Goal: Task Accomplishment & Management: Manage account settings

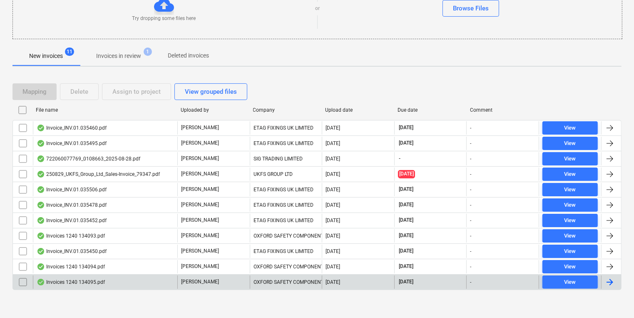
click at [112, 276] on div "Invoices 1240 134095.pdf" at bounding box center [105, 281] width 144 height 13
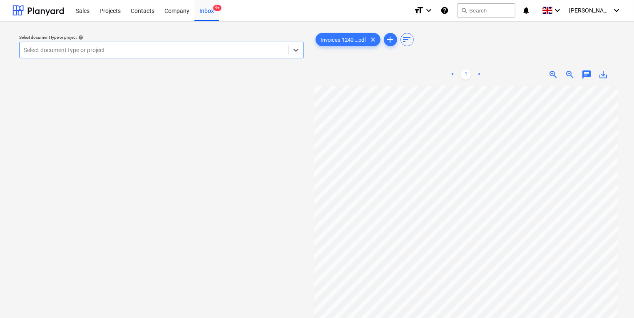
scroll to position [33, 0]
click at [213, 15] on div "Inbox 9+" at bounding box center [206, 10] width 25 height 21
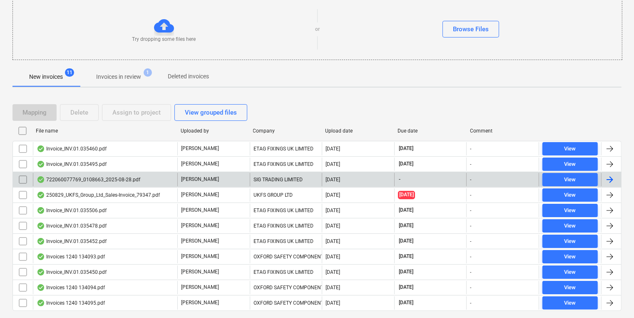
scroll to position [100, 0]
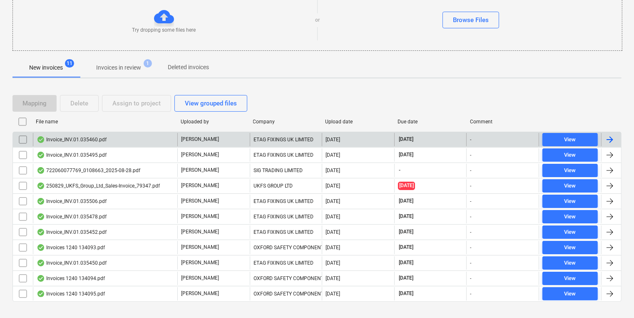
click at [142, 141] on div "Invoice_INV.01.035460.pdf" at bounding box center [105, 139] width 144 height 13
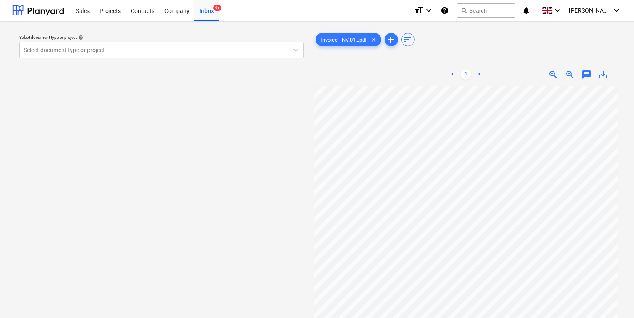
scroll to position [0, 18]
click at [147, 38] on div "Select document type or project help" at bounding box center [161, 37] width 285 height 5
click at [149, 56] on div "Select document type or project help Select document type or project" at bounding box center [161, 47] width 285 height 24
click at [149, 56] on div "Select document type or project" at bounding box center [161, 50] width 285 height 17
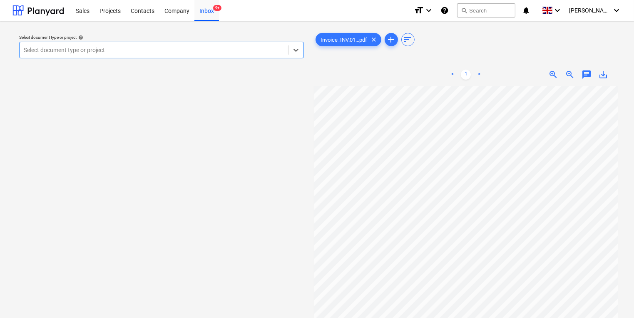
click at [149, 48] on div at bounding box center [154, 50] width 260 height 8
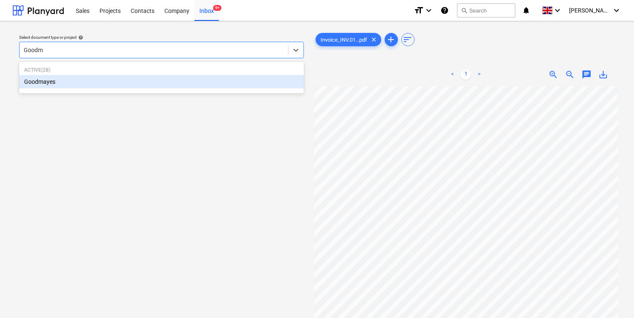
type input "Goodma"
click at [133, 84] on div "Goodmayes" at bounding box center [161, 81] width 285 height 13
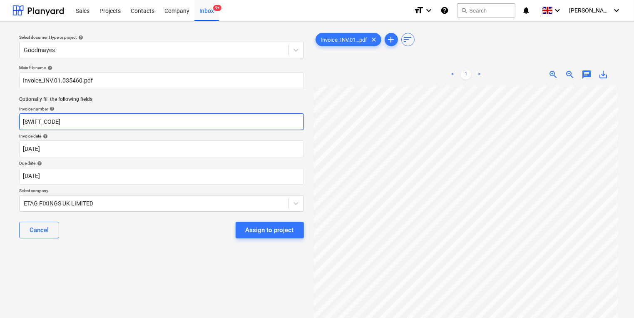
drag, startPoint x: 128, startPoint y: 122, endPoint x: -83, endPoint y: 101, distance: 211.6
click at [0, 101] on html "Sales Projects Contacts Company Inbox 9+ format_size keyboard_arrow_down help s…" at bounding box center [317, 159] width 634 height 318
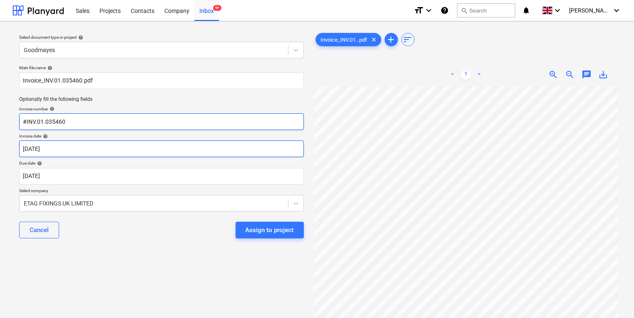
type input "#INV.01.035460"
click at [121, 151] on body "Sales Projects Contacts Company Inbox 9+ format_size keyboard_arrow_down help s…" at bounding box center [317, 159] width 634 height 318
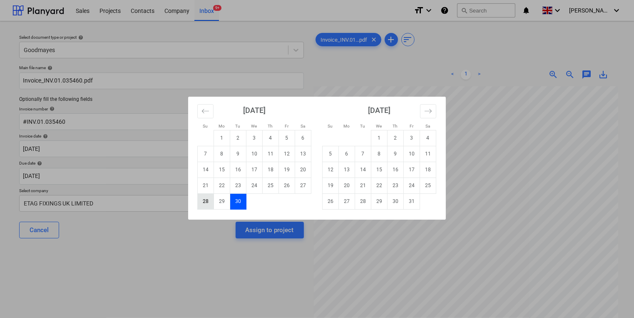
click at [206, 199] on td "28" at bounding box center [206, 201] width 16 height 16
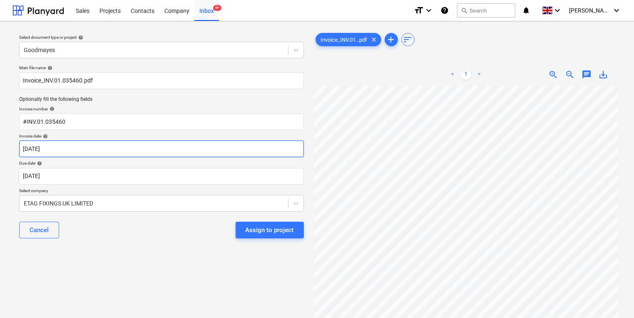
click at [169, 153] on body "Sales Projects Contacts Company Inbox 9+ format_size keyboard_arrow_down help s…" at bounding box center [317, 159] width 634 height 318
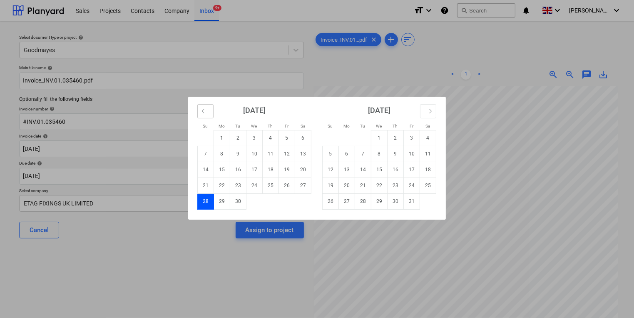
click at [209, 107] on button "Move backward to switch to the previous month." at bounding box center [205, 111] width 16 height 14
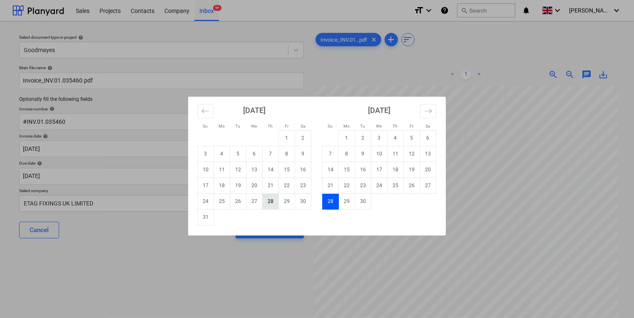
click at [273, 201] on td "28" at bounding box center [271, 201] width 16 height 16
type input "[DATE]"
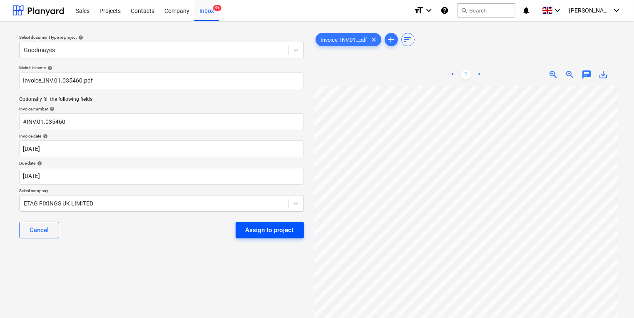
click at [270, 224] on div "Assign to project" at bounding box center [270, 229] width 48 height 11
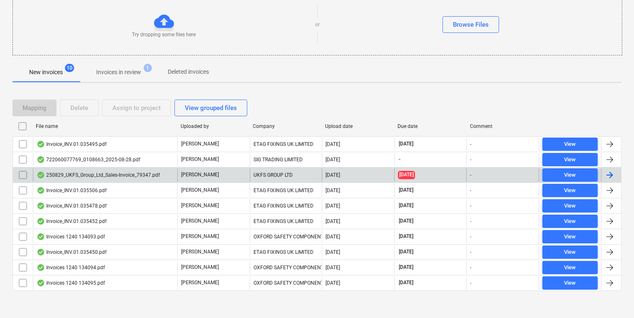
scroll to position [97, 0]
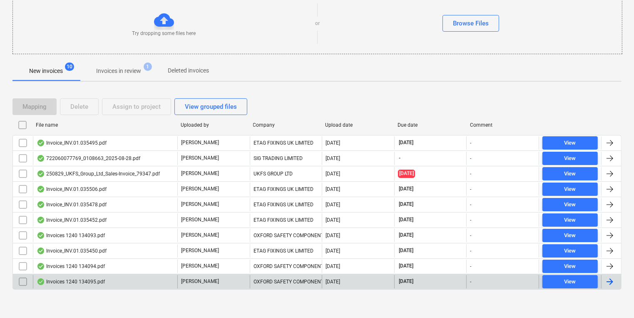
click at [127, 276] on div "Invoices 1240 134095.pdf" at bounding box center [105, 281] width 144 height 13
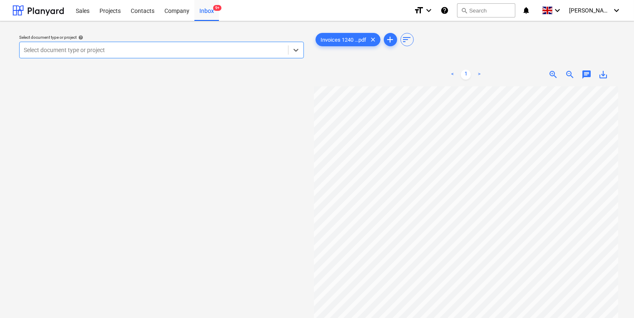
click at [169, 45] on div "Select document type or project" at bounding box center [154, 50] width 268 height 12
type input "mONT"
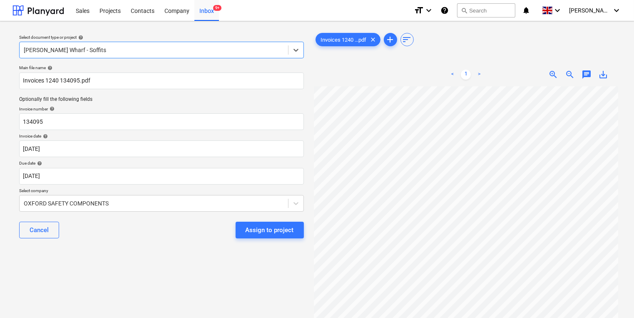
click at [203, 47] on div at bounding box center [154, 50] width 260 height 8
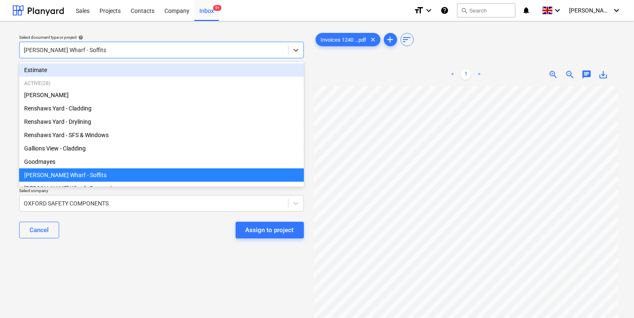
click at [132, 53] on div at bounding box center [154, 50] width 260 height 8
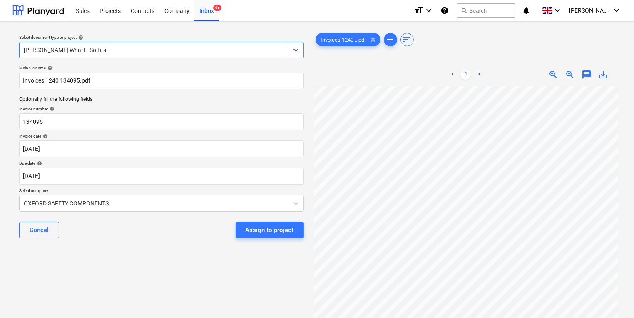
click at [132, 50] on div at bounding box center [154, 50] width 260 height 8
drag, startPoint x: 115, startPoint y: 47, endPoint x: 110, endPoint y: 47, distance: 4.6
click at [113, 47] on div at bounding box center [154, 50] width 260 height 8
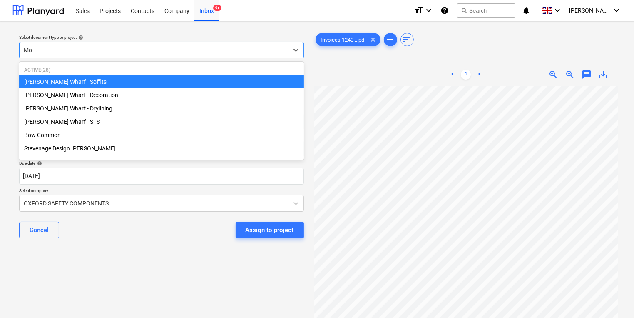
type input "Mon"
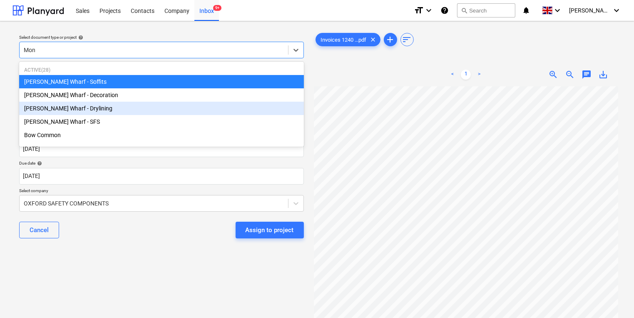
click at [113, 109] on div "[PERSON_NAME] Wharf - Drylining" at bounding box center [161, 108] width 285 height 13
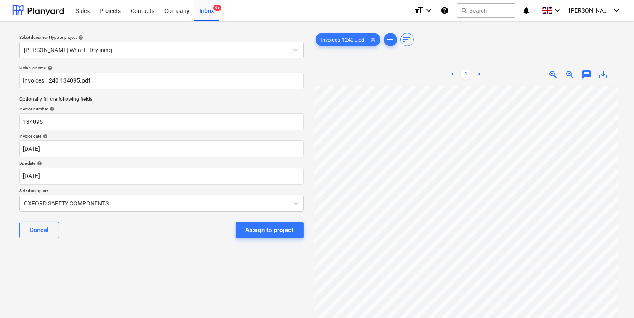
scroll to position [17, 0]
click at [198, 173] on body "Sales Projects Contacts Company Inbox 9+ format_size keyboard_arrow_down help s…" at bounding box center [317, 159] width 634 height 318
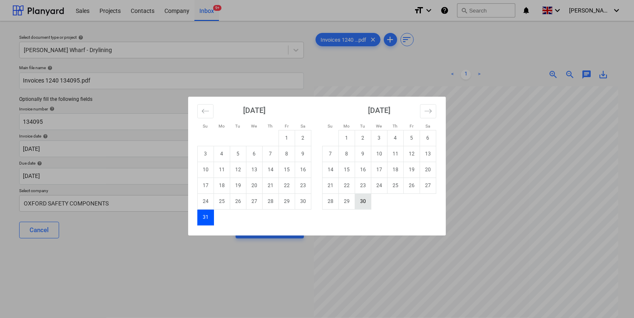
click at [361, 200] on td "30" at bounding box center [363, 201] width 16 height 16
type input "[DATE]"
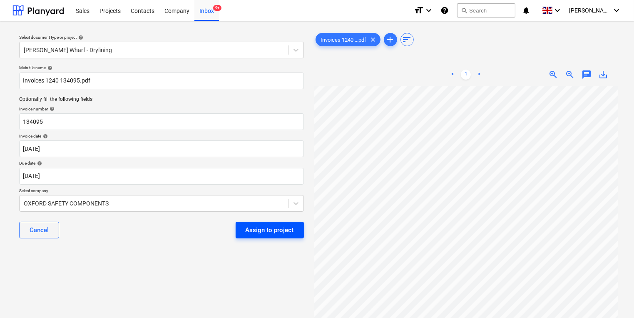
click at [277, 228] on div "Assign to project" at bounding box center [270, 229] width 48 height 11
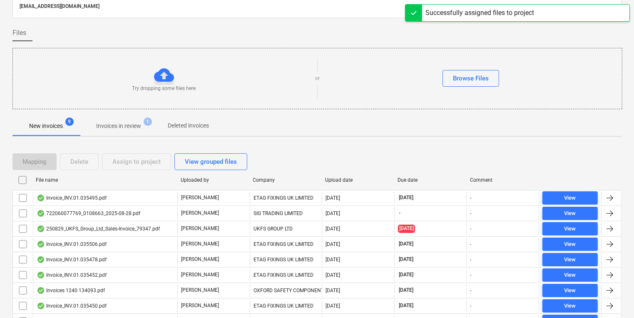
scroll to position [81, 0]
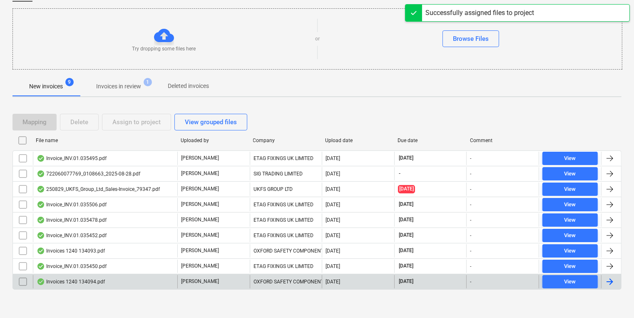
click at [136, 278] on div "Invoices 1240 134094.pdf" at bounding box center [105, 281] width 144 height 13
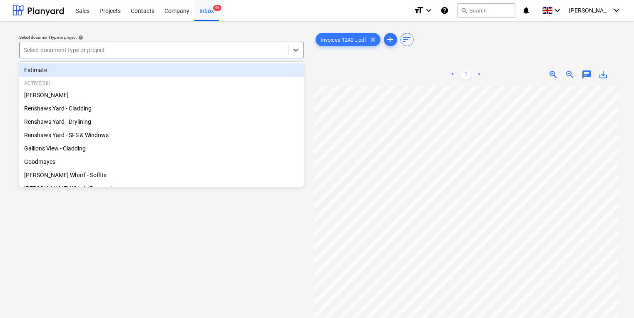
click at [110, 56] on div "Select document type or project" at bounding box center [161, 50] width 285 height 17
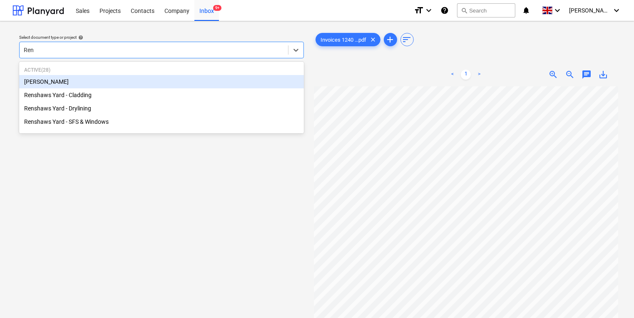
type input "Rens"
click at [120, 82] on div "Renshaws Yard - Cladding" at bounding box center [161, 81] width 285 height 13
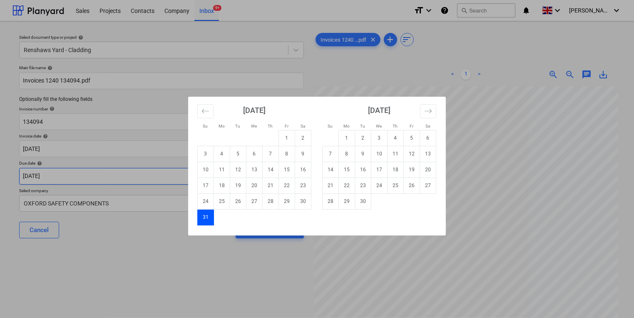
click at [127, 176] on body "Sales Projects Contacts Company Inbox 9+ format_size keyboard_arrow_down help s…" at bounding box center [317, 159] width 634 height 318
click at [132, 150] on div "Su Mo Tu We Th Fr Sa Su Mo Tu We Th Fr Sa [DATE] 1 2 3 4 5 6 7 8 9 10 11 12 13 …" at bounding box center [317, 159] width 634 height 318
click at [132, 150] on body "Sales Projects Contacts Company Inbox 9+ format_size keyboard_arrow_down help s…" at bounding box center [317, 159] width 634 height 318
click at [107, 179] on div "Su Mo Tu We Th Fr Sa Su Mo Tu We Th Fr Sa [DATE] 1 2 3 4 5 6 7 8 9 10 11 12 13 …" at bounding box center [317, 159] width 634 height 318
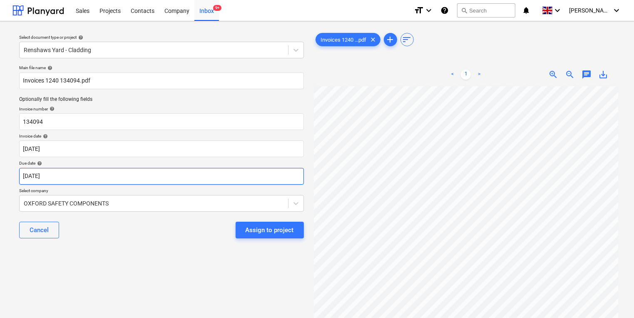
click at [139, 179] on body "Sales Projects Contacts Company Inbox 9+ format_size keyboard_arrow_down help s…" at bounding box center [317, 159] width 634 height 318
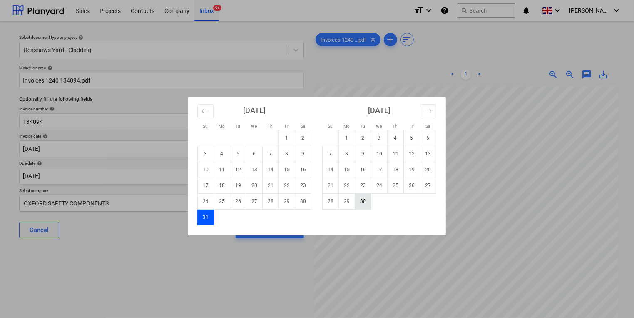
click at [365, 204] on td "30" at bounding box center [363, 201] width 16 height 16
type input "[DATE]"
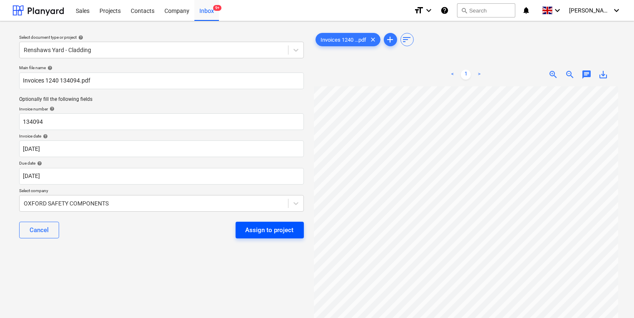
click at [274, 234] on div "Assign to project" at bounding box center [270, 229] width 48 height 11
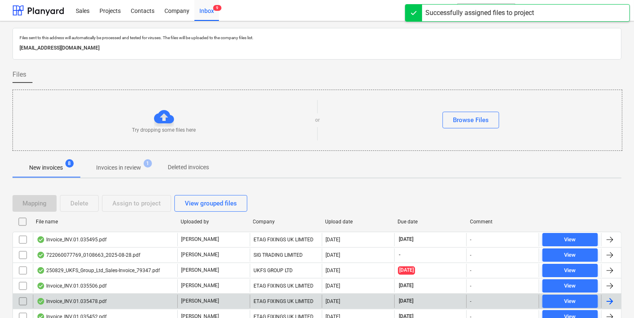
scroll to position [66, 0]
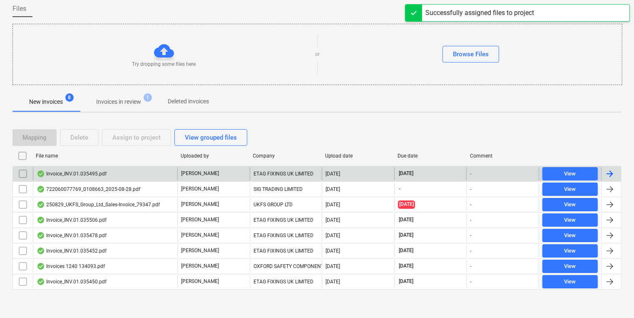
click at [104, 166] on div "Invoice_INV.01.035495.pdf [PERSON_NAME] ETAG FIXINGS UK LIMITED [DATE] [DATE] -…" at bounding box center [316, 173] width 609 height 15
click at [104, 167] on div "Invoice_INV.01.035495.pdf" at bounding box center [105, 173] width 144 height 13
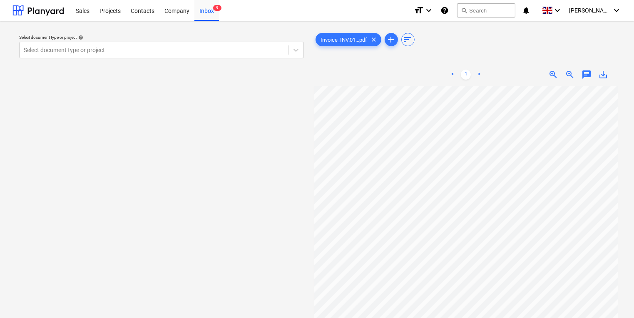
scroll to position [7, 8]
click at [204, 45] on div "Select document type or project" at bounding box center [154, 50] width 268 height 12
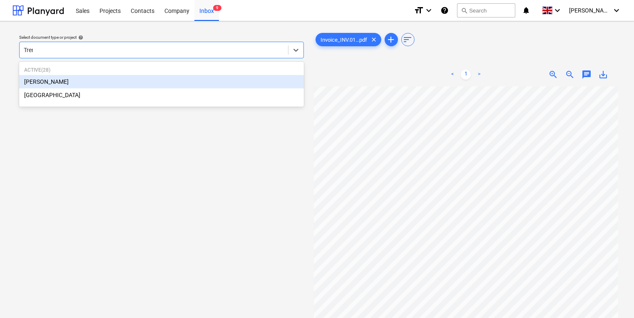
type input "[PERSON_NAME]"
click at [216, 81] on div "[PERSON_NAME]" at bounding box center [161, 81] width 285 height 13
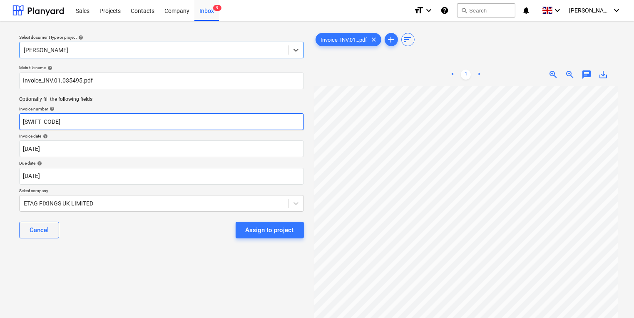
click at [185, 125] on input "[SWIFT_CODE]" at bounding box center [161, 121] width 285 height 17
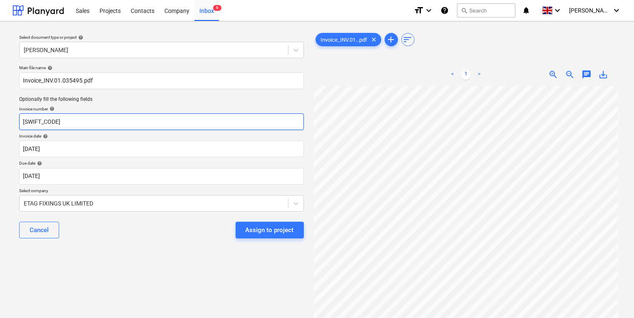
drag, startPoint x: 185, startPoint y: 125, endPoint x: -20, endPoint y: 118, distance: 204.9
click at [0, 118] on html "Sales Projects Contacts Company Inbox 9 format_size keyboard_arrow_down help se…" at bounding box center [317, 159] width 634 height 318
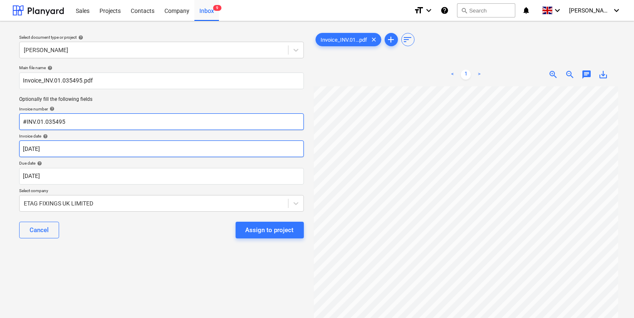
type input "#INV.01.035495"
click at [141, 146] on body "Sales Projects Contacts Company Inbox 9 format_size keyboard_arrow_down help se…" at bounding box center [317, 159] width 634 height 318
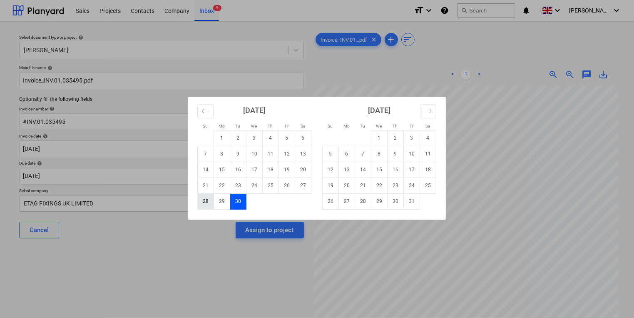
click at [206, 203] on td "28" at bounding box center [206, 201] width 16 height 16
type input "[DATE]"
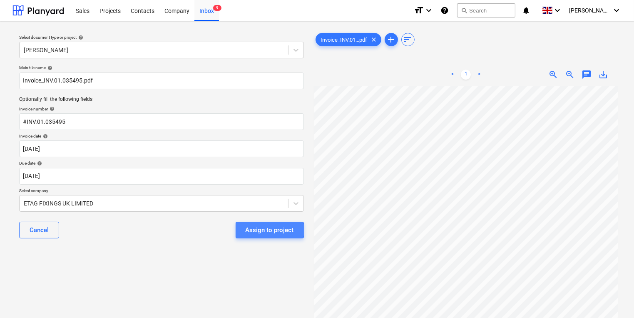
click at [265, 230] on div "Assign to project" at bounding box center [270, 229] width 48 height 11
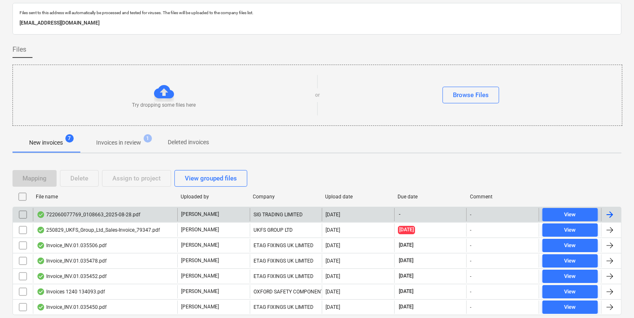
scroll to position [50, 0]
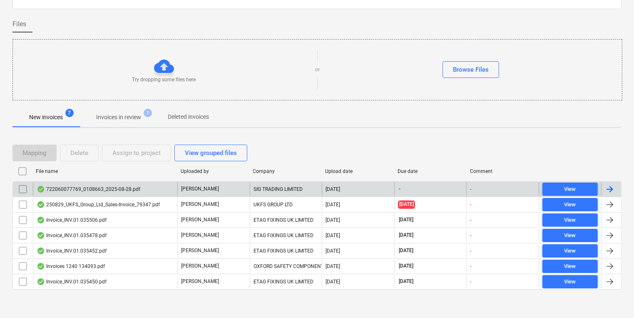
click at [299, 187] on div "SIG TRADING LIMITED" at bounding box center [286, 188] width 72 height 13
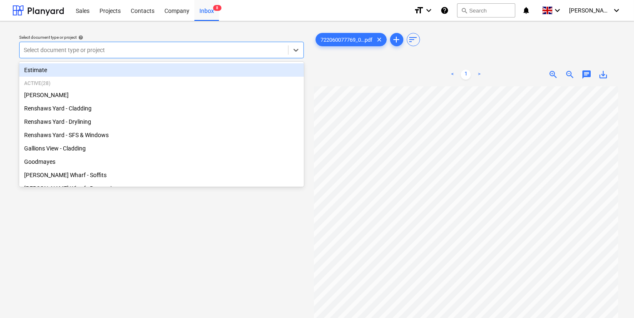
click at [184, 47] on div at bounding box center [154, 50] width 260 height 8
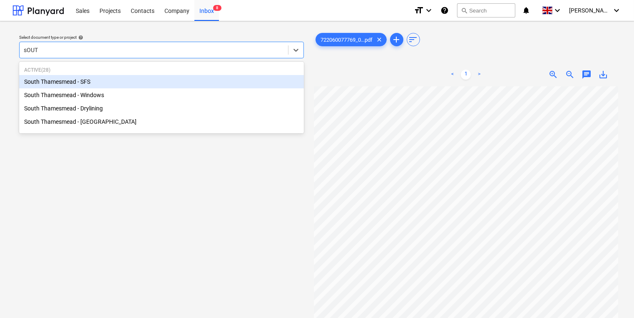
type input "sOUTH"
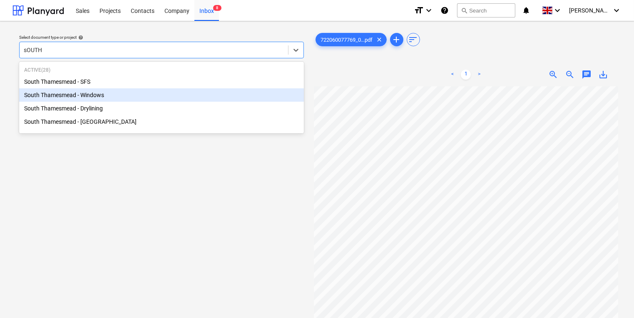
click at [181, 99] on div "South Thamesmead - Windows" at bounding box center [161, 94] width 285 height 13
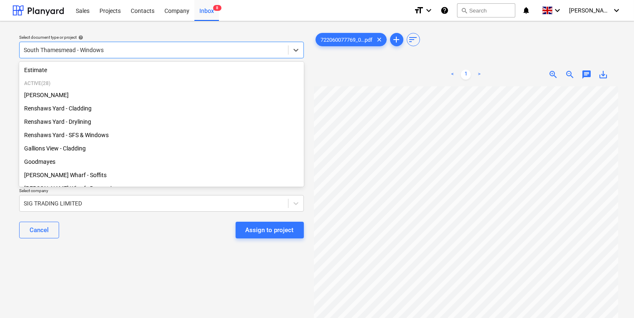
click at [171, 53] on div at bounding box center [154, 50] width 260 height 8
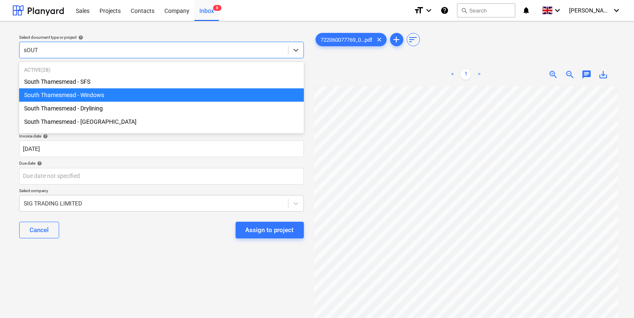
type input "sOUTH"
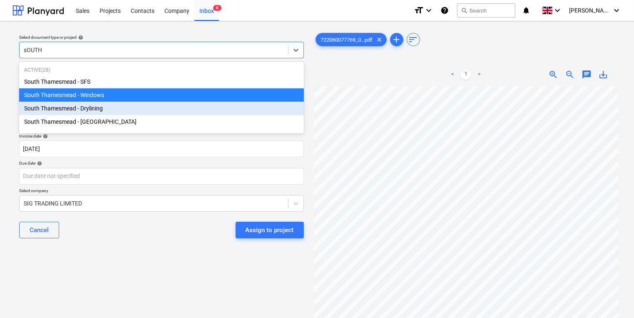
click at [132, 112] on div "South Thamesmead - Drylining" at bounding box center [161, 108] width 285 height 13
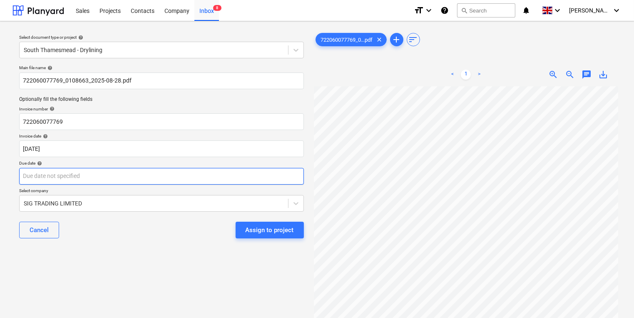
click at [152, 171] on body "Sales Projects Contacts Company Inbox 8 format_size keyboard_arrow_down help se…" at bounding box center [317, 159] width 634 height 318
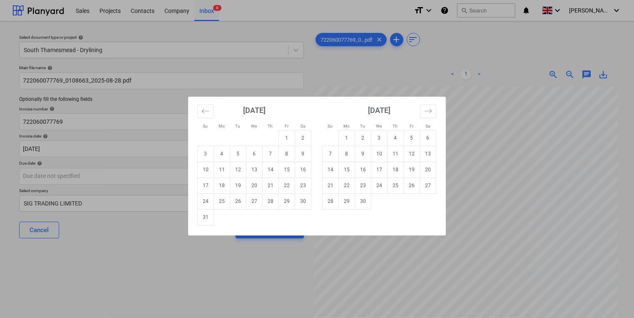
click at [157, 169] on div "Su Mo Tu We Th Fr Sa Su Mo Tu We Th Fr Sa [DATE] 1 2 3 4 5 6 7 8 9 10 11 12 13 …" at bounding box center [317, 159] width 634 height 318
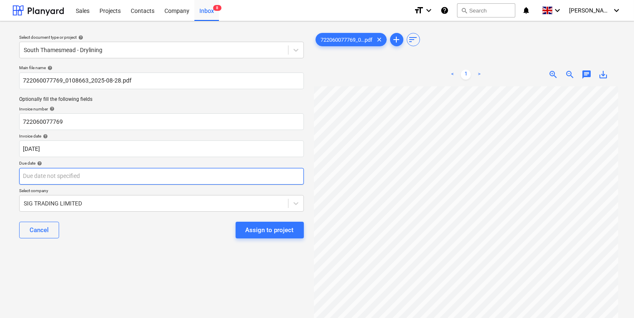
click at [156, 178] on body "Sales Projects Contacts Company Inbox 8 format_size keyboard_arrow_down help se…" at bounding box center [317, 159] width 634 height 318
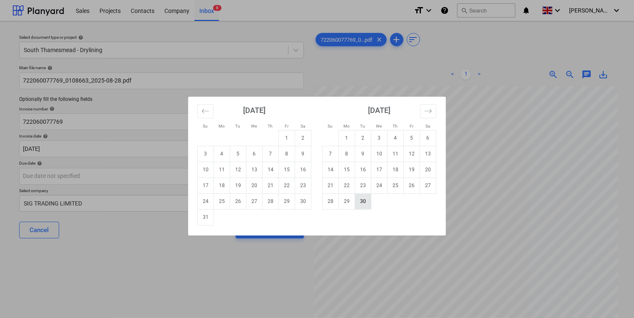
click at [366, 198] on td "30" at bounding box center [363, 201] width 16 height 16
type input "[DATE]"
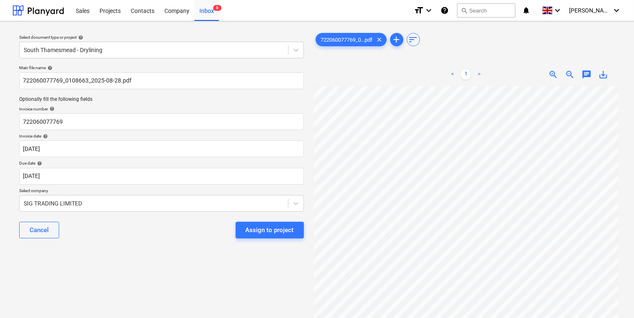
click at [83, 239] on div "Cancel Assign to project" at bounding box center [161, 230] width 285 height 30
click at [256, 226] on div "Assign to project" at bounding box center [270, 229] width 48 height 11
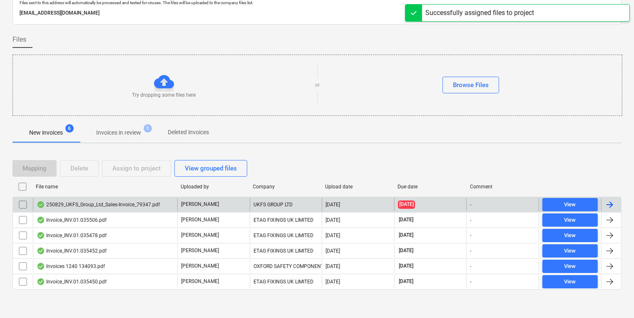
click at [212, 205] on div "[PERSON_NAME]" at bounding box center [213, 204] width 72 height 13
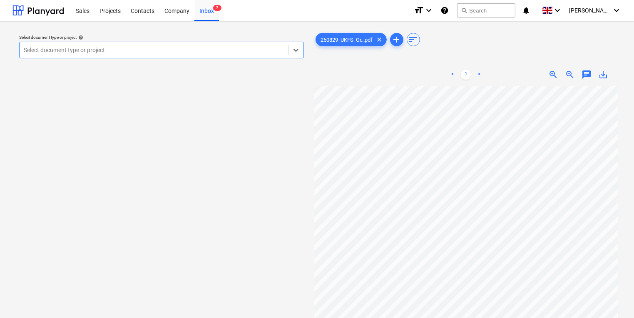
click at [234, 56] on div "Select document type or project" at bounding box center [154, 50] width 268 height 12
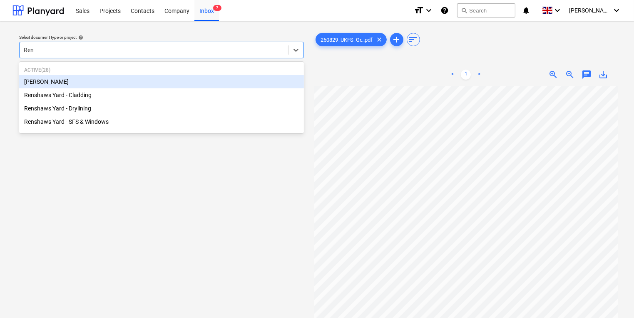
type input "Rens"
click at [233, 79] on div "Renshaws Yard - Cladding" at bounding box center [161, 81] width 285 height 13
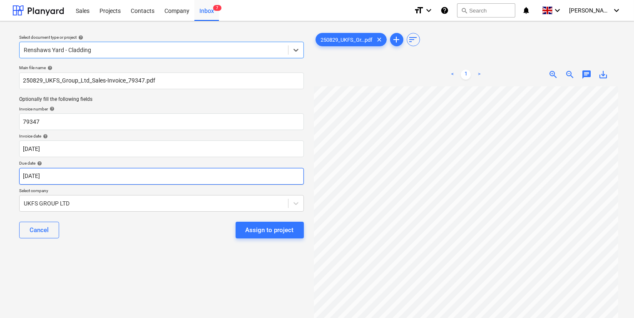
click at [178, 173] on body "Sales Projects Contacts Company Inbox 7 format_size keyboard_arrow_down help se…" at bounding box center [317, 159] width 634 height 318
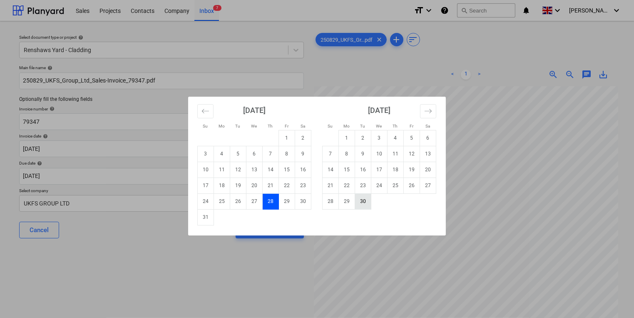
click at [364, 204] on td "30" at bounding box center [363, 201] width 16 height 16
type input "[DATE]"
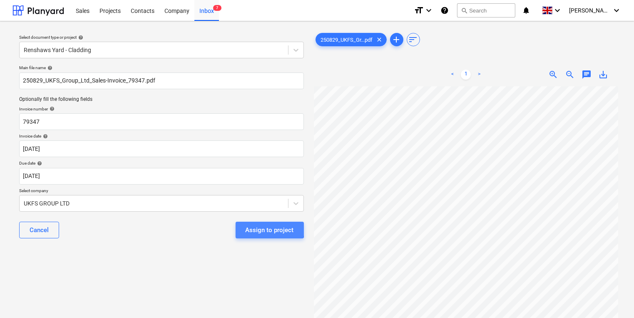
click at [254, 226] on div "Assign to project" at bounding box center [270, 229] width 48 height 11
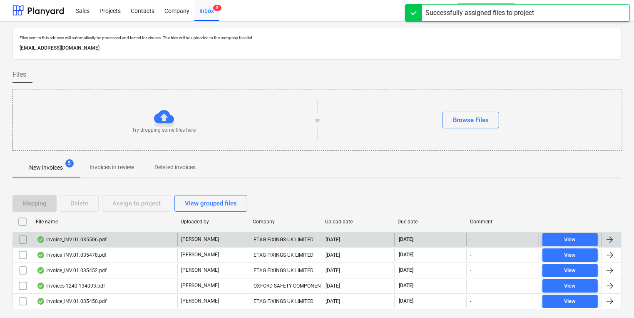
click at [233, 235] on div "[PERSON_NAME]" at bounding box center [213, 239] width 72 height 13
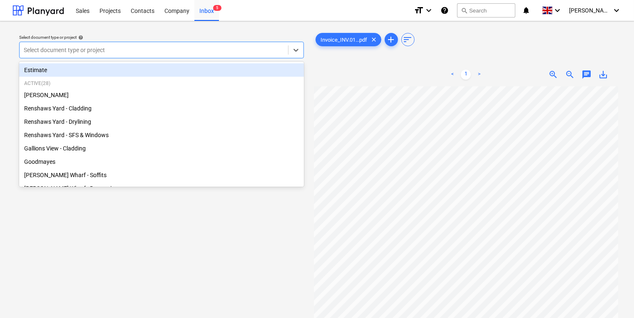
click at [80, 48] on div at bounding box center [154, 50] width 260 height 8
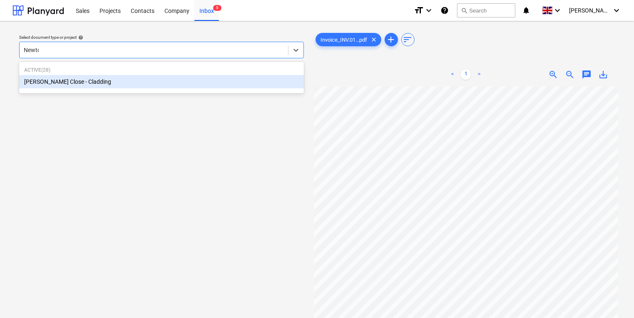
type input "[PERSON_NAME]"
click at [87, 79] on div "[PERSON_NAME] Close - Cladding" at bounding box center [161, 81] width 285 height 13
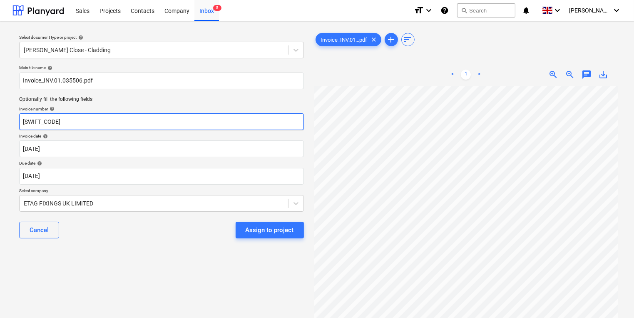
drag, startPoint x: 84, startPoint y: 121, endPoint x: 0, endPoint y: 122, distance: 83.7
click at [0, 122] on html "Sales Projects Contacts Company Inbox 5 format_size keyboard_arrow_down help se…" at bounding box center [317, 159] width 634 height 318
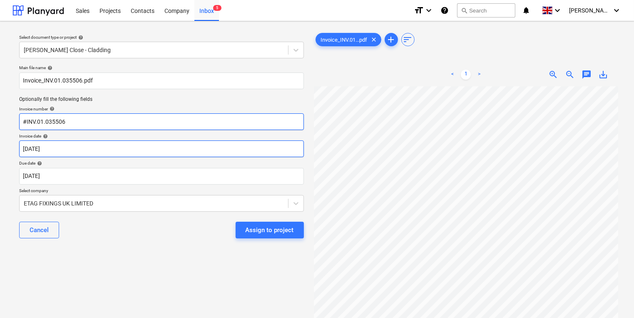
type input "#INV.01.035506"
click at [166, 153] on body "Sales Projects Contacts Company Inbox 5 format_size keyboard_arrow_down help se…" at bounding box center [317, 159] width 634 height 318
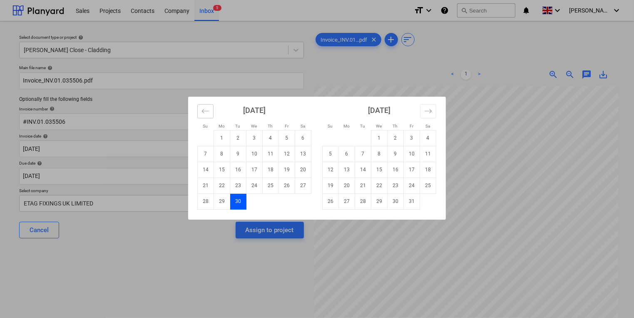
click at [208, 112] on icon "Move backward to switch to the previous month." at bounding box center [205, 111] width 8 height 8
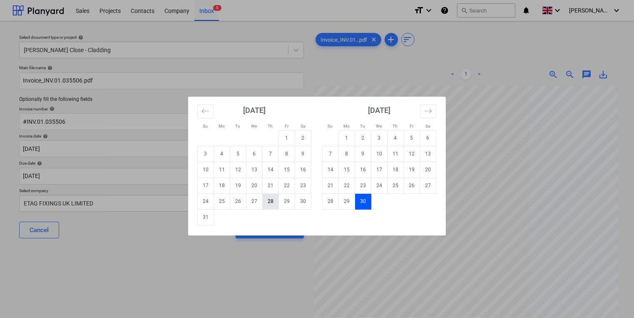
click at [276, 203] on td "28" at bounding box center [271, 201] width 16 height 16
type input "[DATE]"
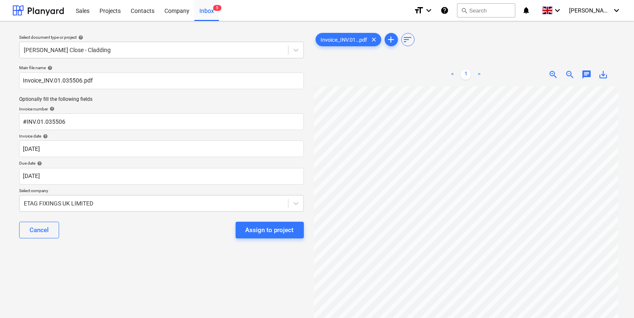
click at [160, 261] on div "Select document type or project help [PERSON_NAME] Close - Cladding Main file n…" at bounding box center [161, 206] width 298 height 356
click at [253, 231] on div "Assign to project" at bounding box center [270, 229] width 48 height 11
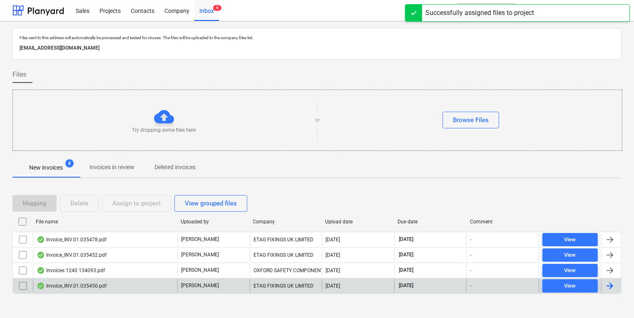
click at [98, 286] on div "Invoice_INV.01.035450.pdf" at bounding box center [72, 285] width 70 height 7
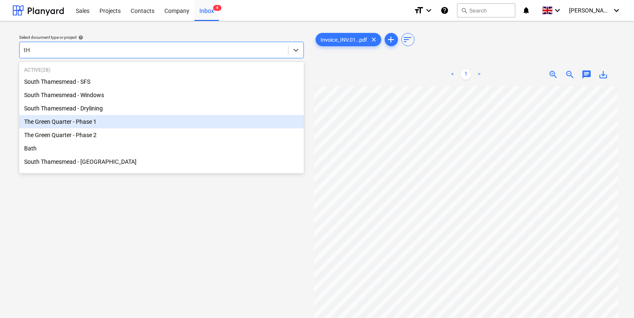
type input "t"
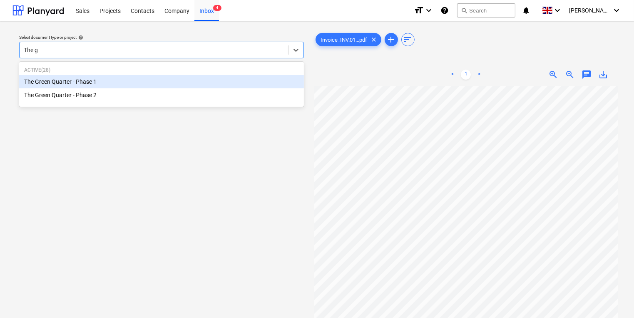
type input "The gr"
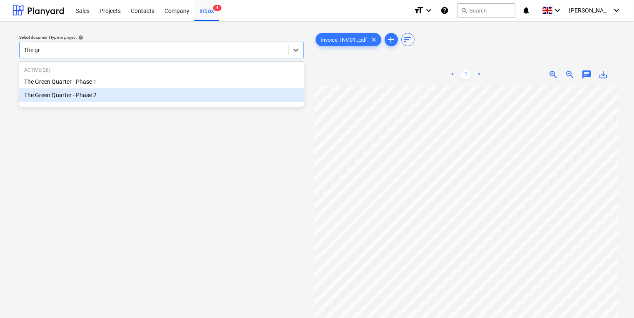
click at [166, 89] on div "The Green Quarter - Phase 2" at bounding box center [161, 94] width 285 height 13
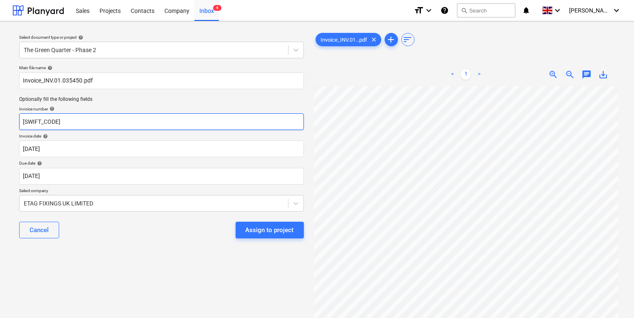
drag, startPoint x: 152, startPoint y: 122, endPoint x: -106, endPoint y: 84, distance: 261.2
click at [0, 84] on html "Sales Projects Contacts Company Inbox 4 format_size keyboard_arrow_down help se…" at bounding box center [317, 159] width 634 height 318
type input "#INV.01.035450"
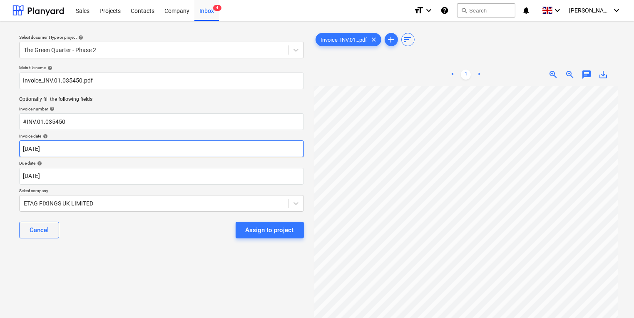
click at [120, 143] on body "Sales Projects Contacts Company Inbox 4 format_size keyboard_arrow_down help se…" at bounding box center [317, 159] width 634 height 318
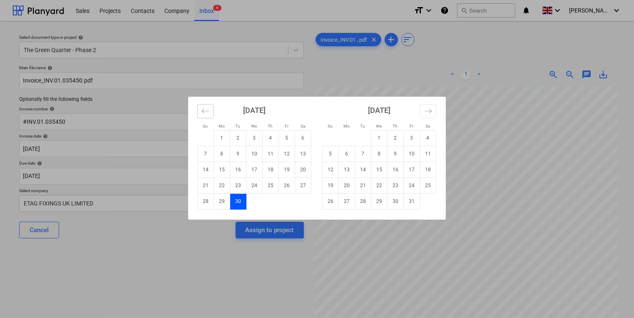
click at [200, 107] on button "Move backward to switch to the previous month." at bounding box center [205, 111] width 16 height 14
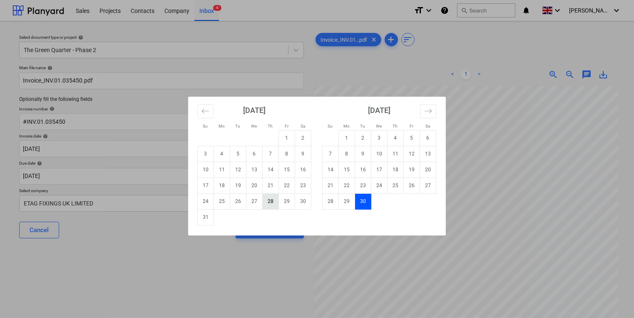
click at [264, 197] on td "28" at bounding box center [271, 201] width 16 height 16
type input "[DATE]"
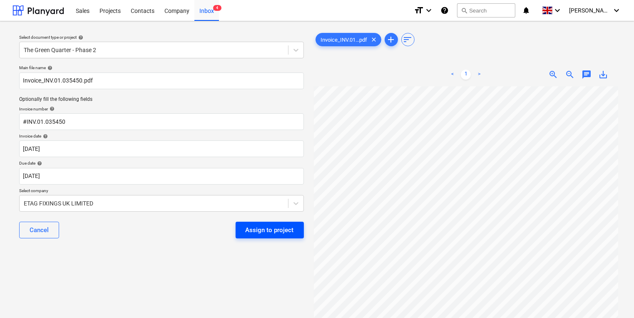
click at [258, 228] on div "Assign to project" at bounding box center [270, 229] width 48 height 11
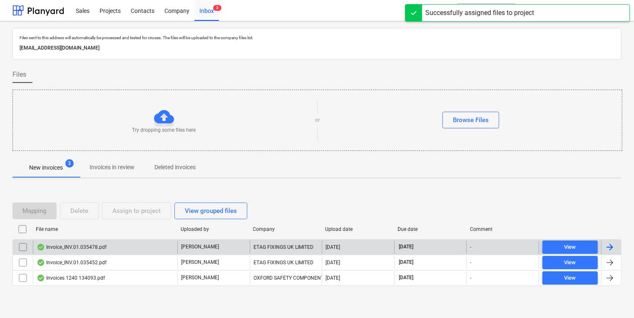
click at [137, 253] on div "Invoice_INV.01.035478.pdf [PERSON_NAME] ETAG FIXINGS UK LIMITED [DATE] [DATE] -…" at bounding box center [316, 246] width 609 height 15
click at [137, 251] on div "Invoice_INV.01.035478.pdf" at bounding box center [105, 246] width 144 height 13
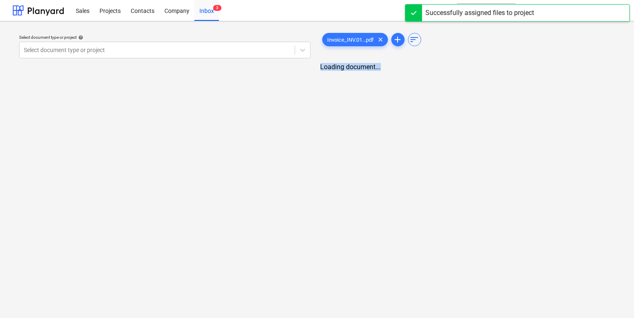
click at [459, 228] on div "Select document type or project help Select document type or project Invoice_IN…" at bounding box center [317, 169] width 634 height 296
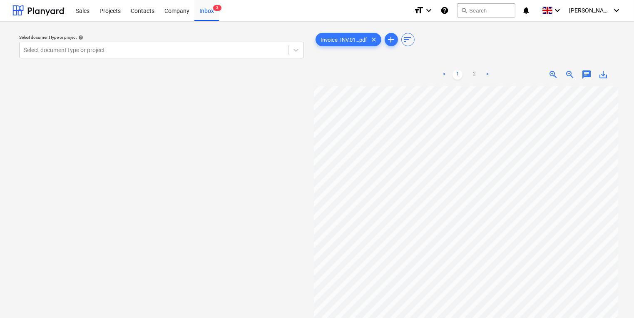
scroll to position [0, 17]
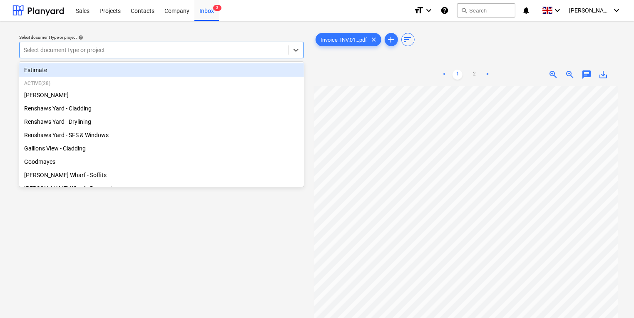
click at [206, 47] on div at bounding box center [154, 50] width 260 height 8
type input "b"
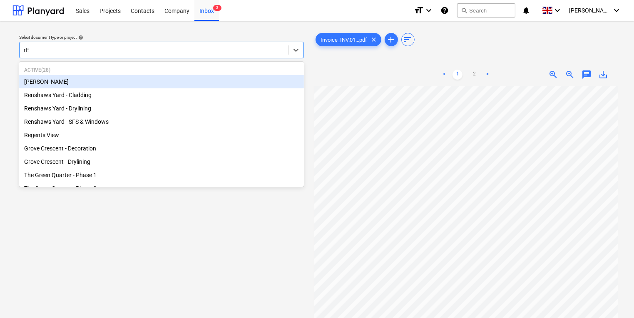
type input "rEG"
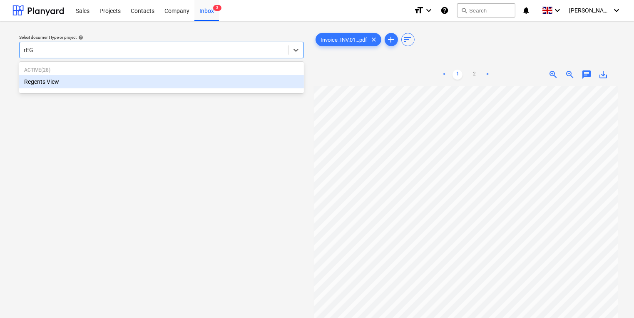
click at [204, 80] on div "Regents View" at bounding box center [161, 81] width 285 height 13
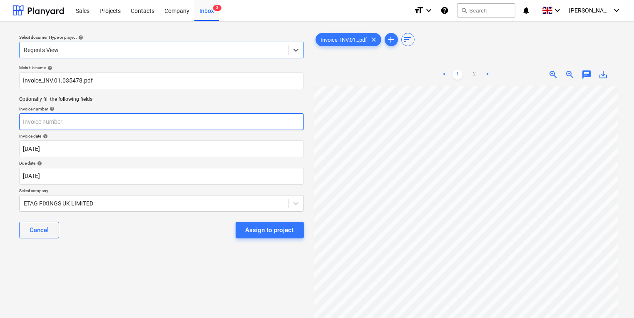
click at [186, 116] on input "text" at bounding box center [161, 121] width 285 height 17
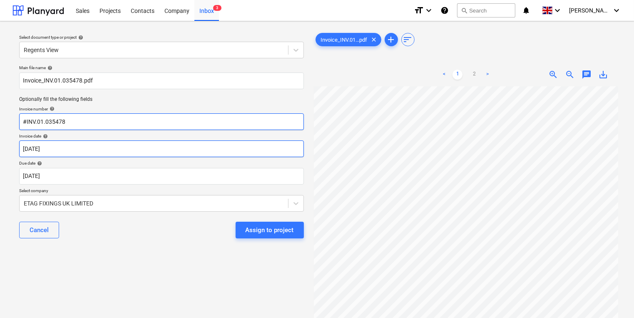
type input "#INV.01.035478"
click at [199, 152] on body "Sales Projects Contacts Company Inbox 3 format_size keyboard_arrow_down help se…" at bounding box center [317, 159] width 634 height 318
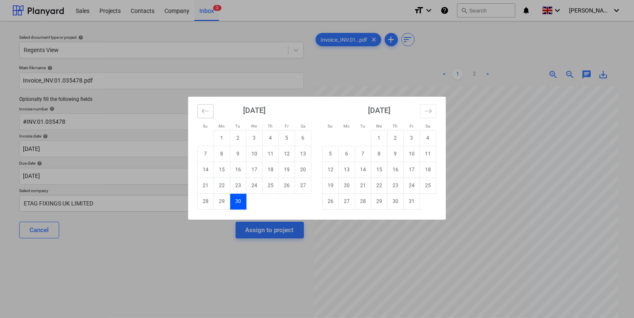
click at [200, 108] on button "Move backward to switch to the previous month." at bounding box center [205, 111] width 16 height 14
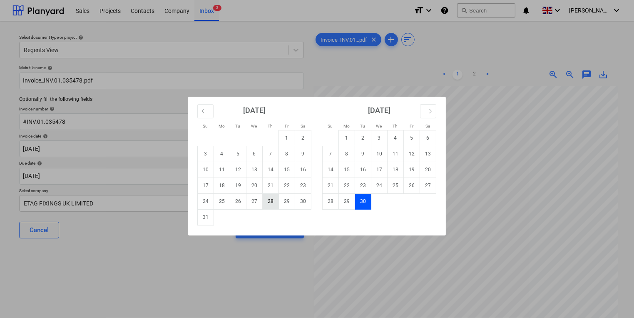
click at [271, 202] on td "28" at bounding box center [271, 201] width 16 height 16
type input "[DATE]"
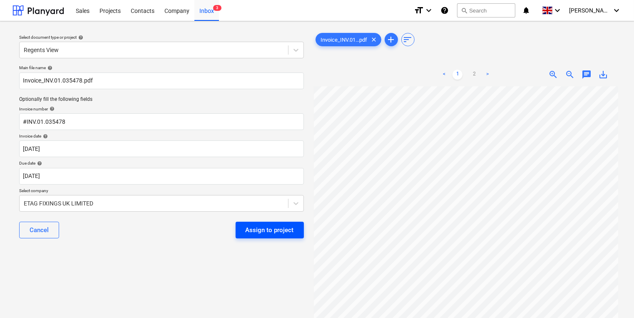
click at [243, 233] on button "Assign to project" at bounding box center [270, 229] width 68 height 17
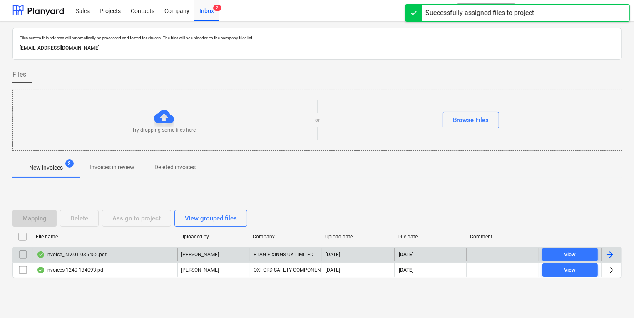
click at [136, 253] on div "Invoice_INV.01.035452.pdf" at bounding box center [105, 254] width 144 height 13
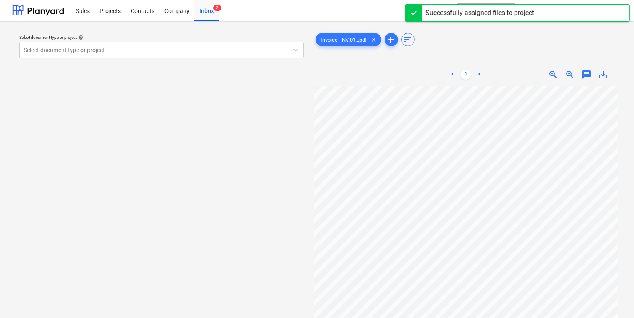
scroll to position [1, 12]
click at [166, 50] on div at bounding box center [154, 50] width 260 height 8
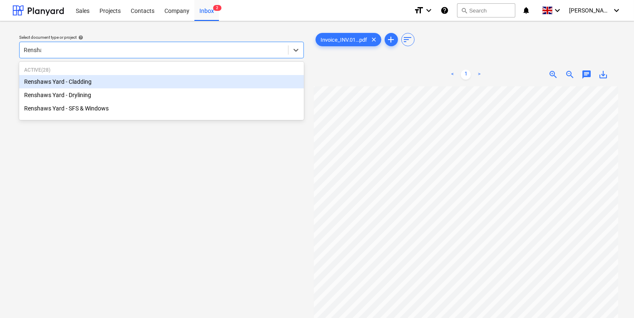
type input "[PERSON_NAME]"
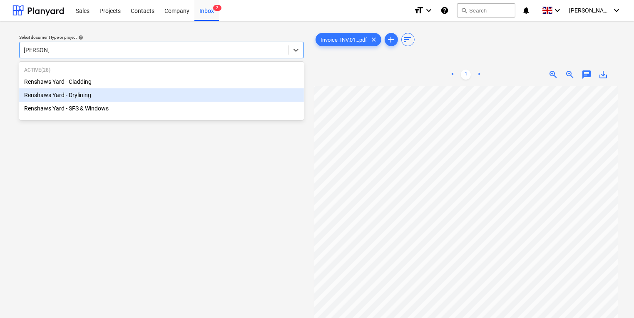
click at [183, 95] on div "Renshaws Yard - Drylining" at bounding box center [161, 94] width 285 height 13
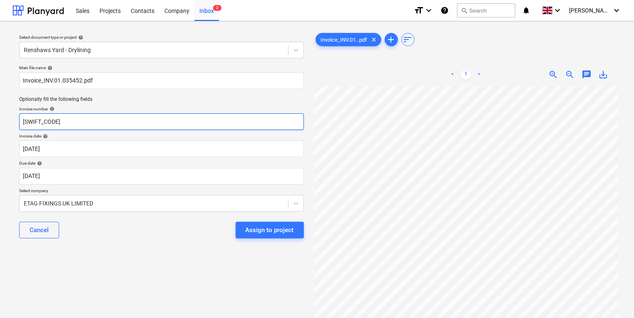
drag, startPoint x: 158, startPoint y: 117, endPoint x: -55, endPoint y: 112, distance: 213.1
click at [0, 112] on html "Sales Projects Contacts Company Inbox 2 format_size keyboard_arrow_down help se…" at bounding box center [317, 159] width 634 height 318
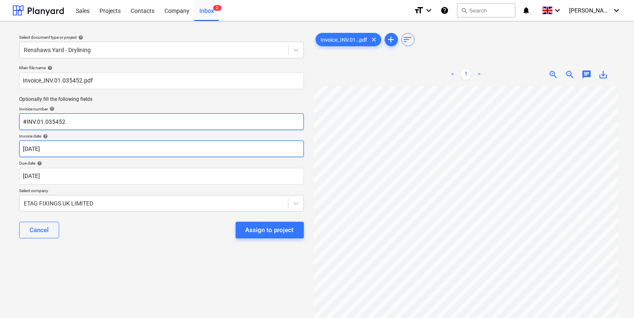
type input "#INV.01.035452"
click at [112, 150] on body "Sales Projects Contacts Company Inbox 2 format_size keyboard_arrow_down help se…" at bounding box center [317, 159] width 634 height 318
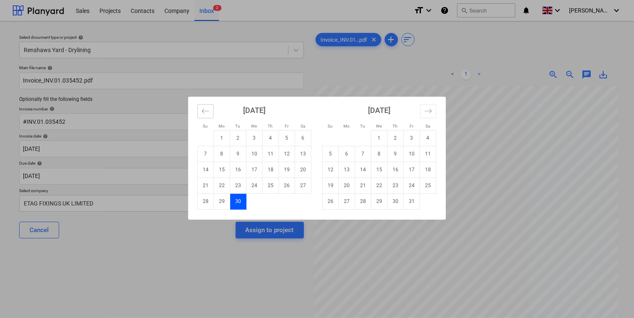
click at [200, 110] on button "Move backward to switch to the previous month." at bounding box center [205, 111] width 16 height 14
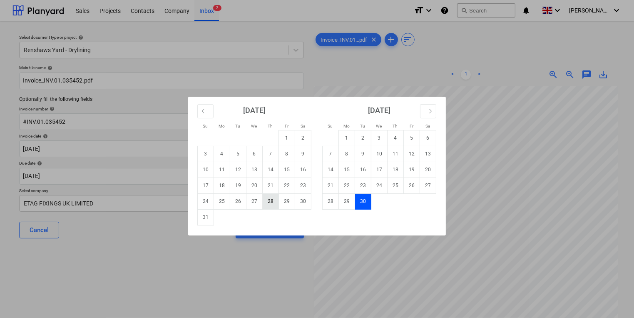
click at [273, 197] on td "28" at bounding box center [271, 201] width 16 height 16
type input "[DATE]"
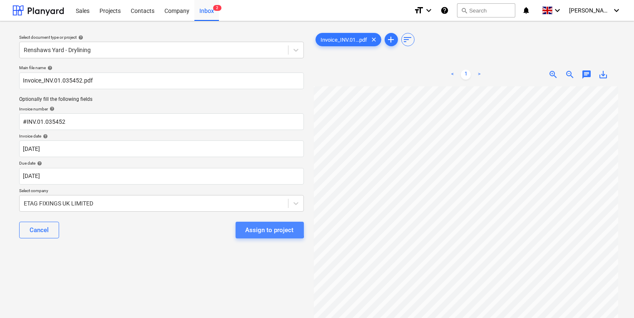
click at [252, 226] on div "Assign to project" at bounding box center [270, 229] width 48 height 11
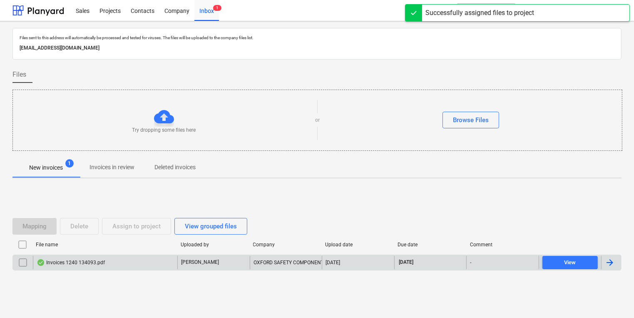
click at [210, 262] on div "[PERSON_NAME]" at bounding box center [213, 262] width 72 height 13
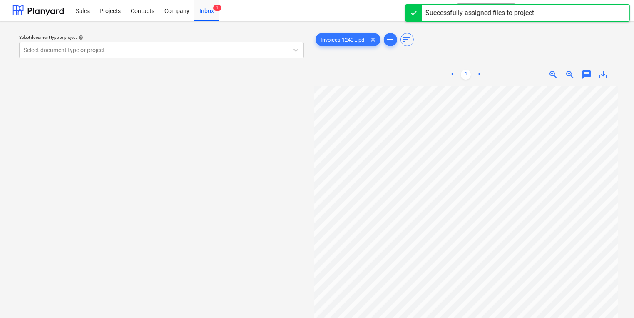
click at [221, 60] on div "Select document type or project help Select document type or project" at bounding box center [161, 46] width 291 height 30
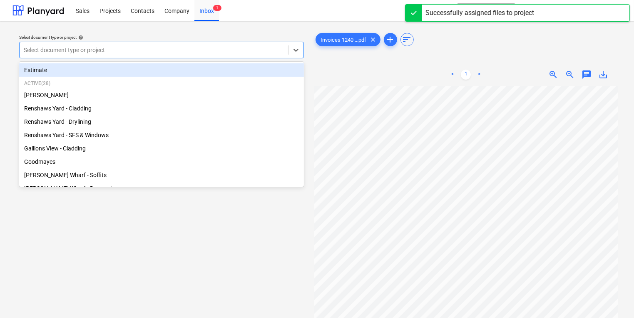
click at [221, 56] on div "Select document type or project" at bounding box center [154, 50] width 268 height 12
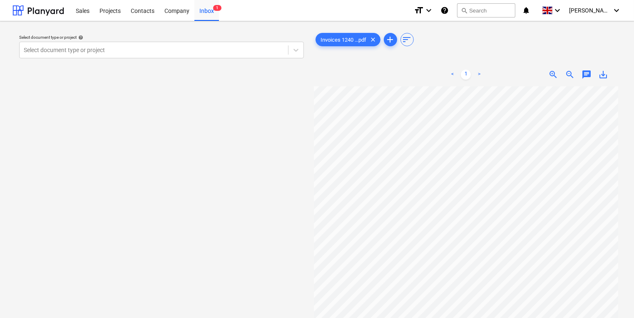
scroll to position [150, 0]
click at [479, 72] on link ">" at bounding box center [479, 75] width 10 height 10
click at [614, 212] on div at bounding box center [466, 233] width 305 height 294
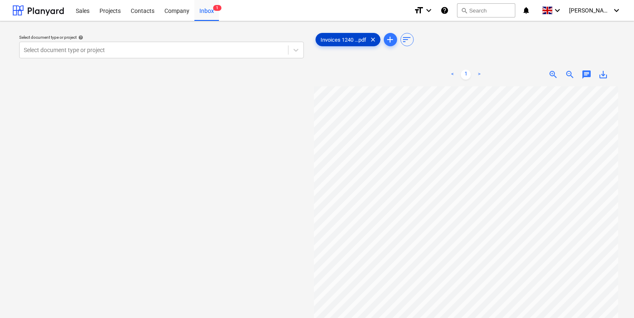
click at [350, 36] on div "Invoices 1240 ...pdf clear" at bounding box center [347, 39] width 65 height 13
click at [200, 18] on div "Inbox 1" at bounding box center [206, 10] width 25 height 21
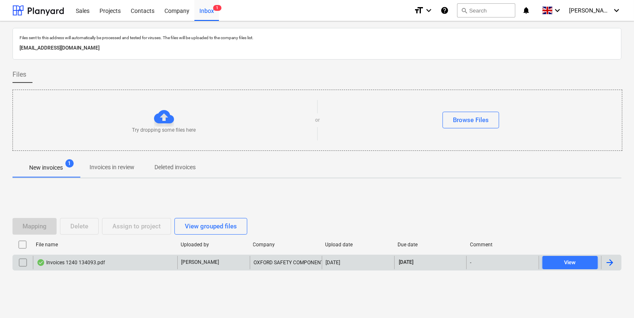
click at [242, 261] on div "[PERSON_NAME]" at bounding box center [213, 262] width 72 height 13
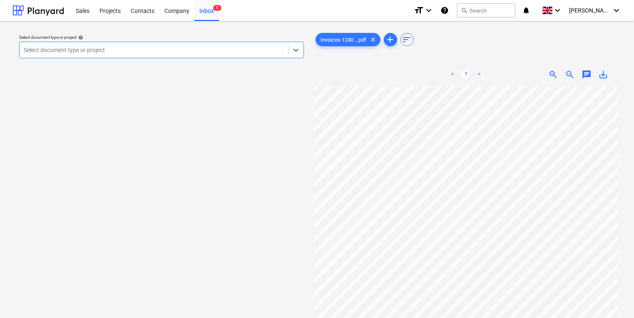
scroll to position [149, 0]
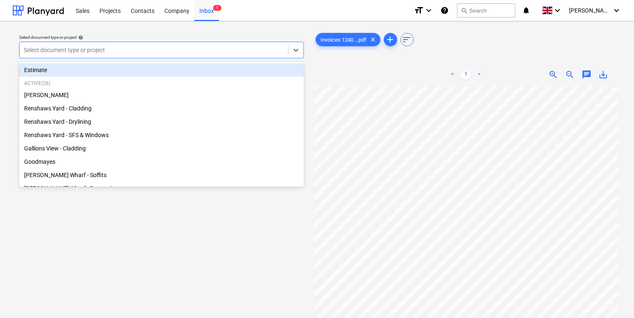
click at [267, 54] on div at bounding box center [154, 50] width 260 height 8
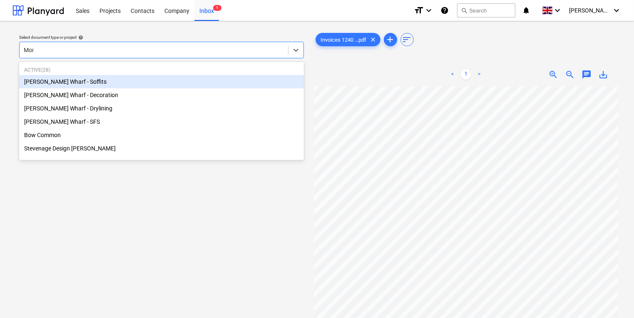
type input "Mont"
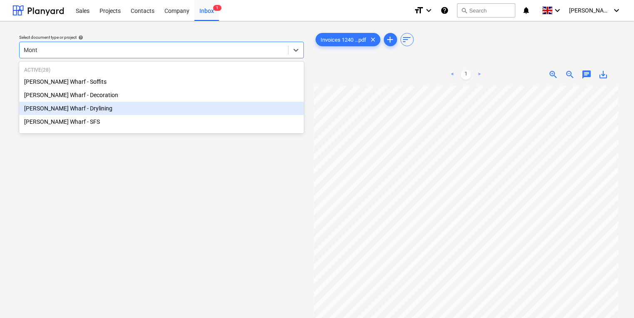
click at [217, 113] on div "[PERSON_NAME] Wharf - Drylining" at bounding box center [161, 108] width 285 height 13
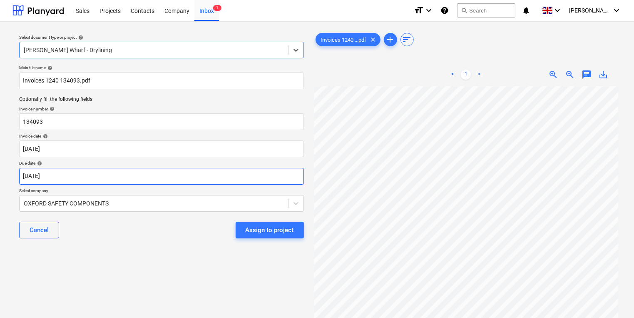
click at [199, 183] on body "Sales Projects Contacts Company Inbox 1 format_size keyboard_arrow_down help se…" at bounding box center [317, 159] width 634 height 318
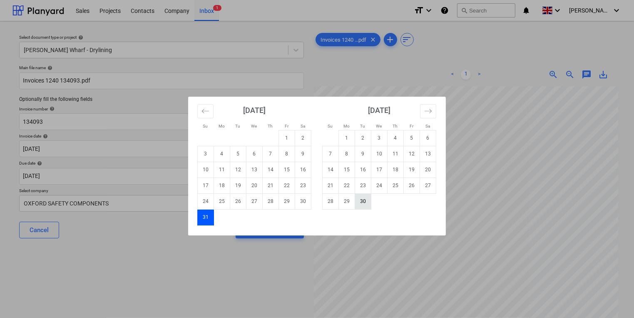
click at [363, 201] on td "30" at bounding box center [363, 201] width 16 height 16
type input "[DATE]"
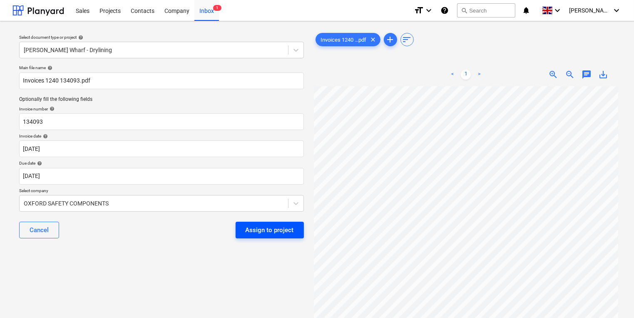
click at [273, 233] on div "Assign to project" at bounding box center [270, 229] width 48 height 11
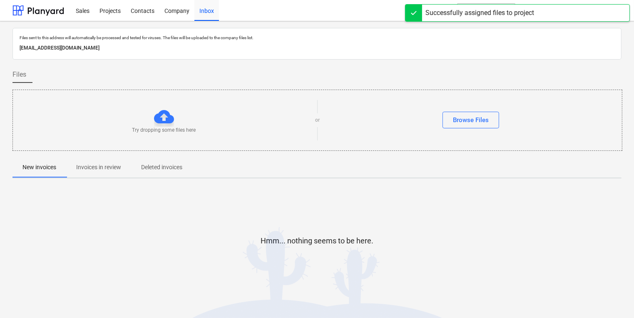
click at [283, 202] on div "Hmm... nothing seems to be here." at bounding box center [316, 247] width 609 height 125
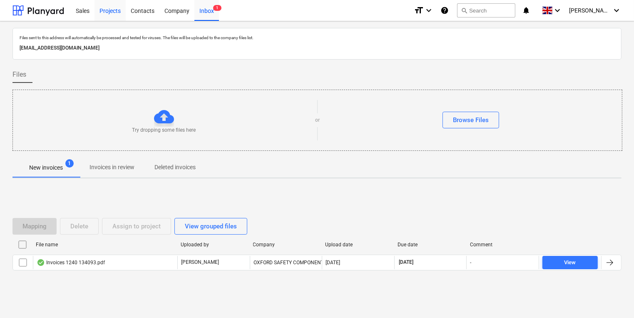
click at [115, 6] on div "Projects" at bounding box center [109, 10] width 31 height 21
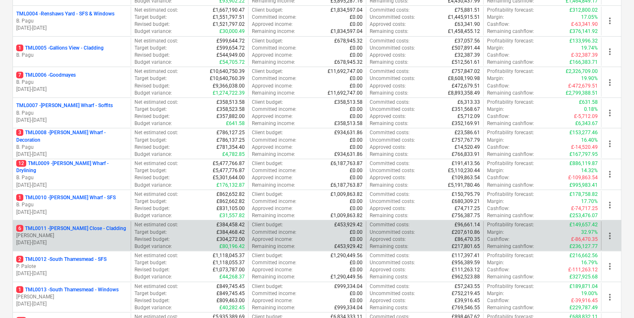
scroll to position [233, 0]
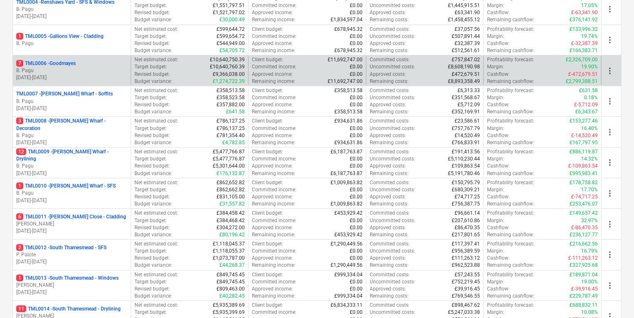
click at [91, 70] on p "B. Pagu" at bounding box center [71, 70] width 111 height 7
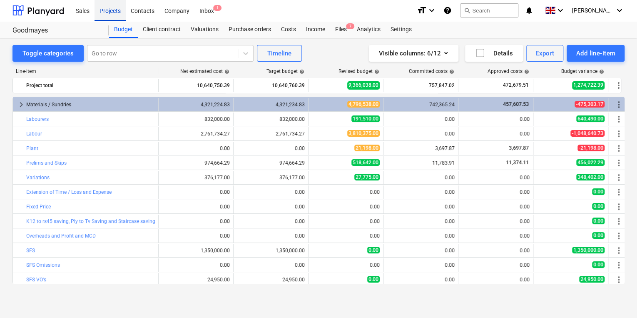
click at [114, 14] on div "Projects" at bounding box center [109, 10] width 31 height 21
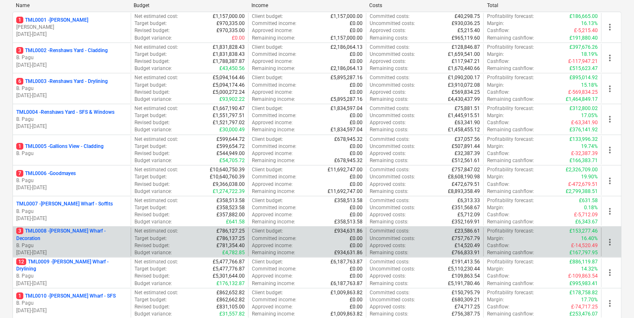
scroll to position [133, 0]
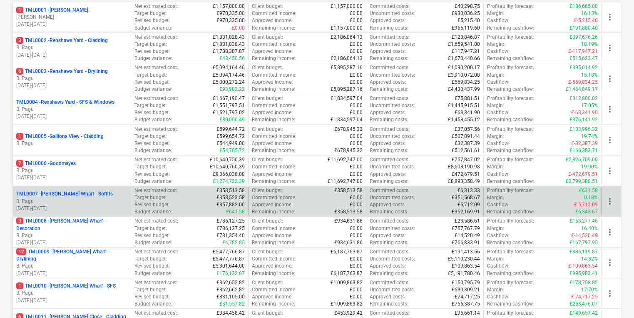
click at [28, 195] on p "TML0007 - Montgomery's Wharf - Soffits" at bounding box center [64, 193] width 97 height 7
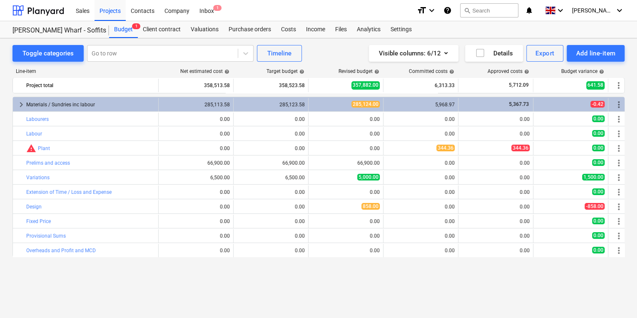
click at [182, 281] on div "keyboard_arrow_right Materials / Sundries inc labour 285,113.58 285,123.58 285,…" at bounding box center [318, 190] width 612 height 187
click at [246, 31] on div "Purchase orders" at bounding box center [249, 29] width 52 height 17
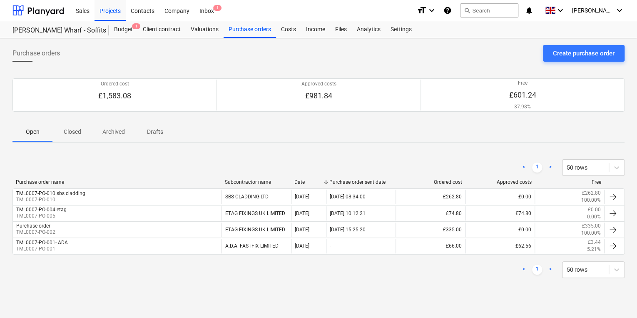
click at [549, 168] on link ">" at bounding box center [550, 167] width 10 height 10
click at [617, 167] on icon at bounding box center [616, 167] width 5 height 3
click at [489, 299] on div "Purchase orders Create purchase order Ordered cost £1,583.08 Approved costs £98…" at bounding box center [318, 177] width 637 height 279
click at [53, 28] on div "[PERSON_NAME] Wharf - Soffits" at bounding box center [55, 30] width 87 height 9
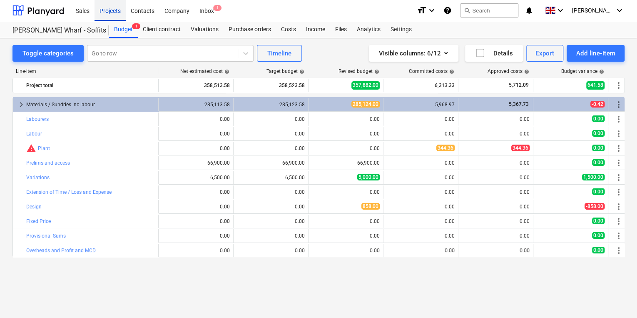
click at [113, 8] on div "Projects" at bounding box center [109, 10] width 31 height 21
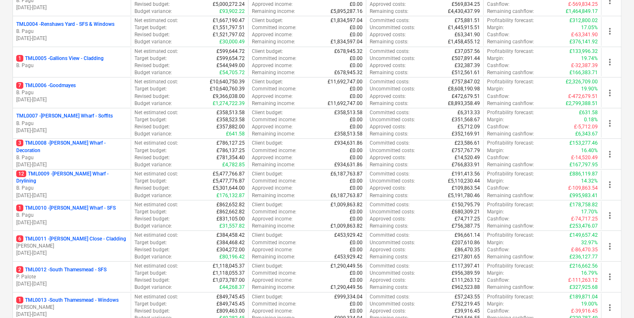
scroll to position [233, 0]
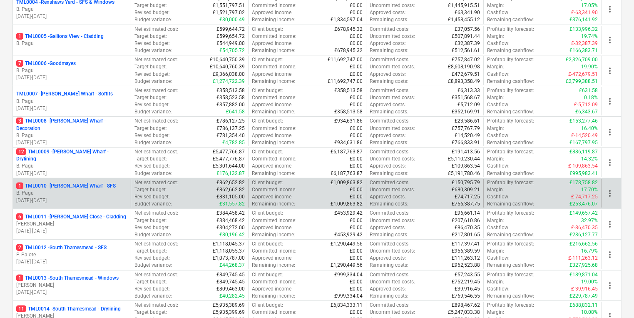
click at [117, 186] on div "1 TML0010 - Montgomery's Wharf - SFS" at bounding box center [71, 185] width 111 height 7
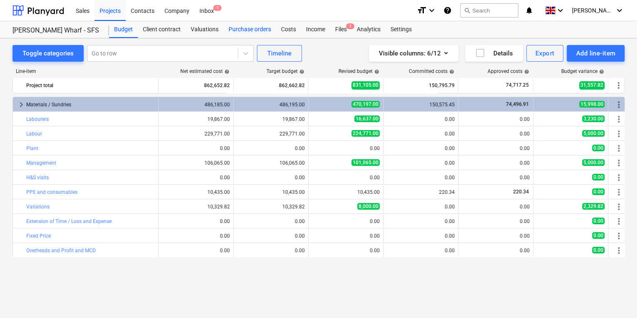
click at [264, 34] on div "Purchase orders" at bounding box center [249, 29] width 52 height 17
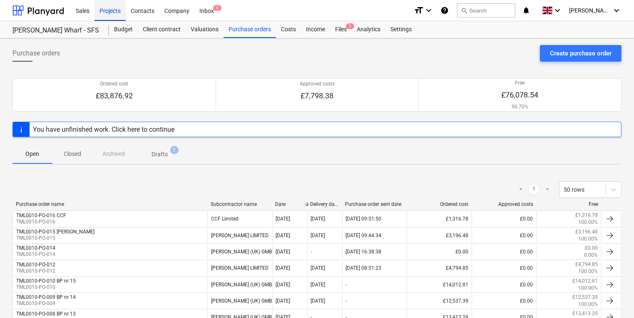
click at [114, 11] on div "Projects" at bounding box center [109, 10] width 31 height 21
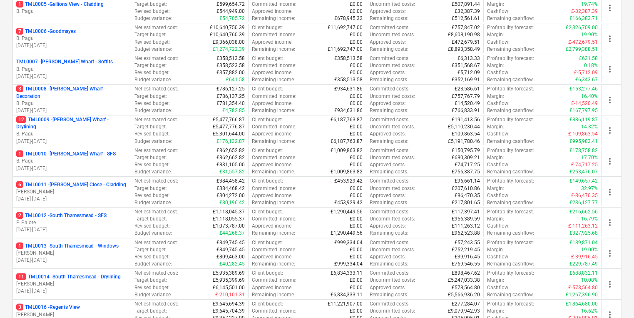
scroll to position [266, 0]
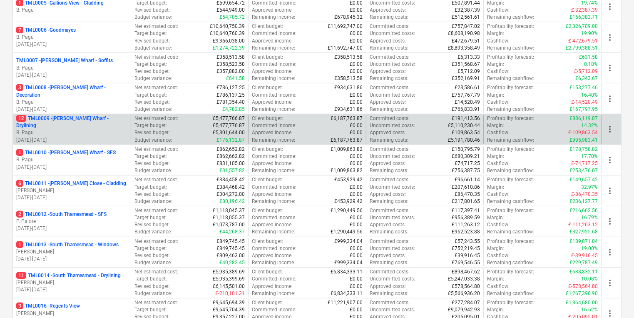
click at [100, 140] on div "12 TML0009 - Montgomery's Wharf - Drylining B. Pagu 01.03.2024 - 31.10.2025" at bounding box center [72, 129] width 118 height 29
click at [102, 137] on p "01.03.2024 - 31.10.2025" at bounding box center [71, 140] width 111 height 7
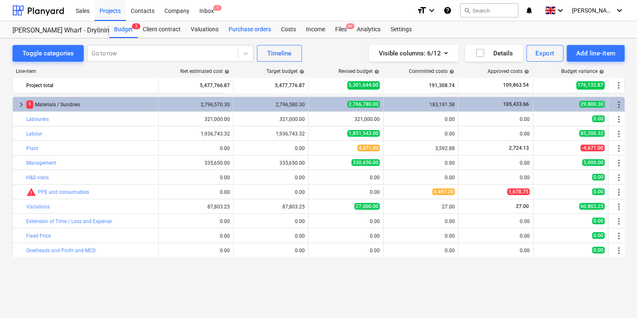
click at [262, 32] on div "Purchase orders" at bounding box center [249, 29] width 52 height 17
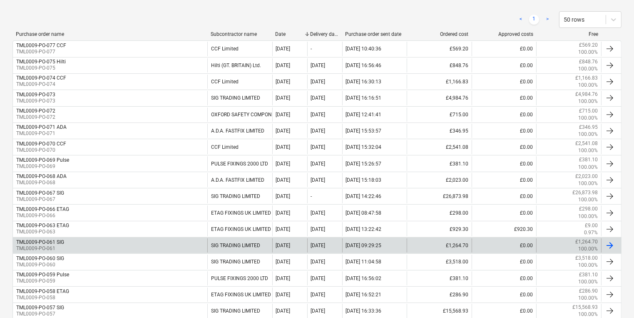
scroll to position [122, 0]
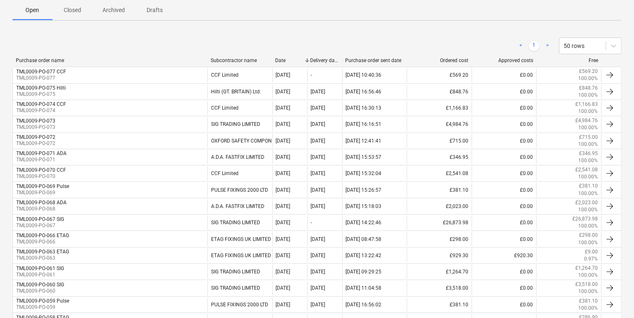
click at [225, 58] on div "Subcontractor name" at bounding box center [240, 60] width 58 height 6
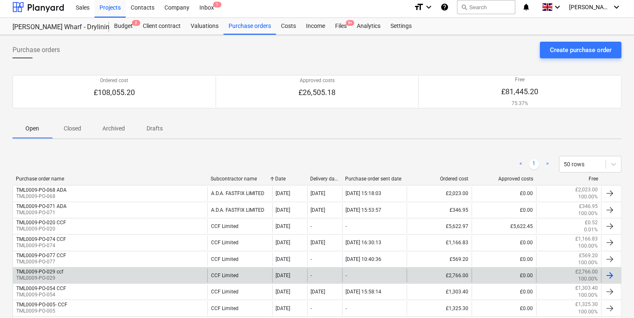
scroll to position [0, 0]
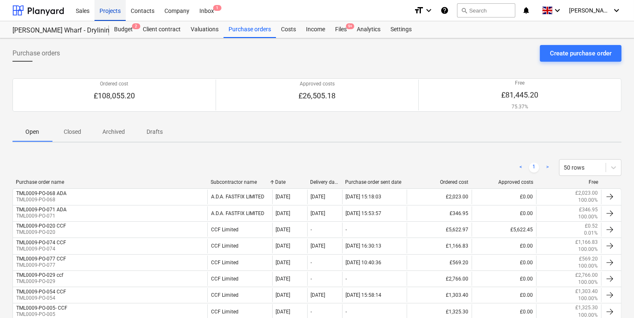
click at [115, 11] on div "Projects" at bounding box center [109, 10] width 31 height 21
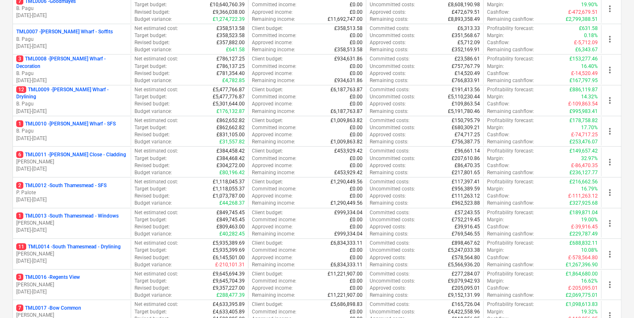
scroll to position [300, 0]
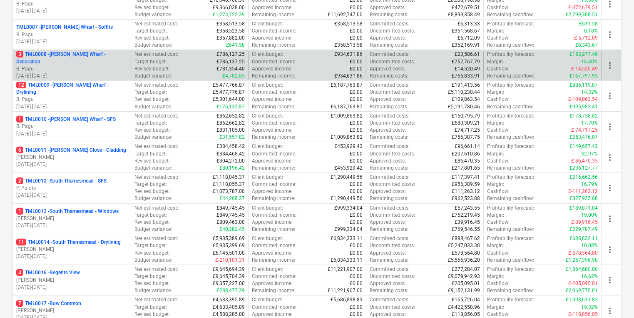
click at [106, 66] on p "B. Pagu" at bounding box center [71, 68] width 111 height 7
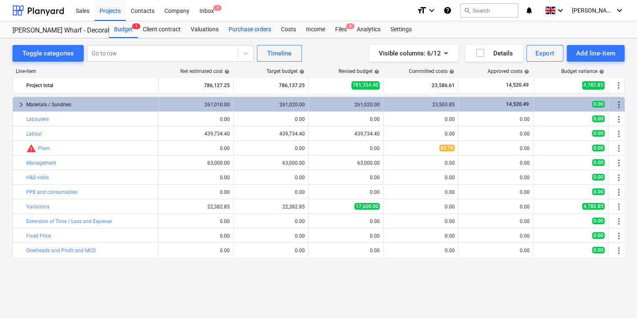
click at [263, 31] on div "Purchase orders" at bounding box center [249, 29] width 52 height 17
click at [107, 15] on div "Projects" at bounding box center [109, 10] width 31 height 21
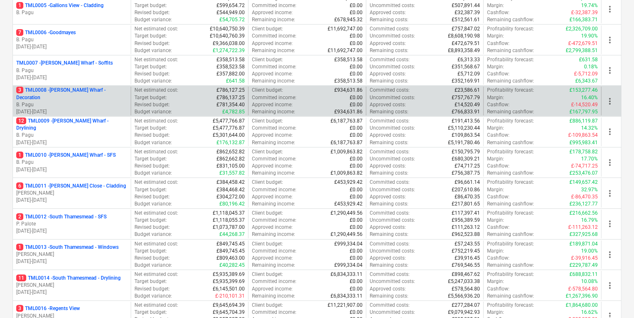
scroll to position [300, 0]
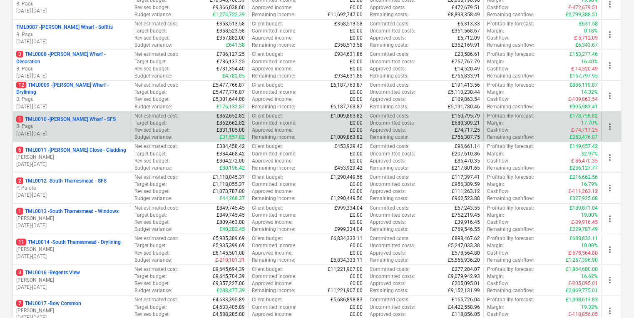
click at [85, 112] on div "1 TML0010 - Montgomery's Wharf - SFS B. Pagu 01.03.2024 - 31.10.2025" at bounding box center [72, 126] width 118 height 29
click at [86, 127] on p "B. Pagu" at bounding box center [71, 126] width 111 height 7
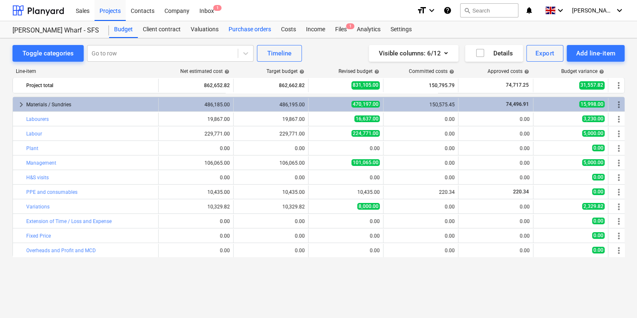
click at [259, 30] on div "Purchase orders" at bounding box center [249, 29] width 52 height 17
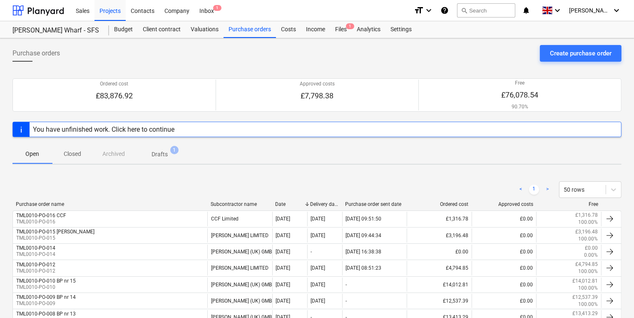
click at [243, 202] on div "Subcontractor name" at bounding box center [240, 204] width 58 height 6
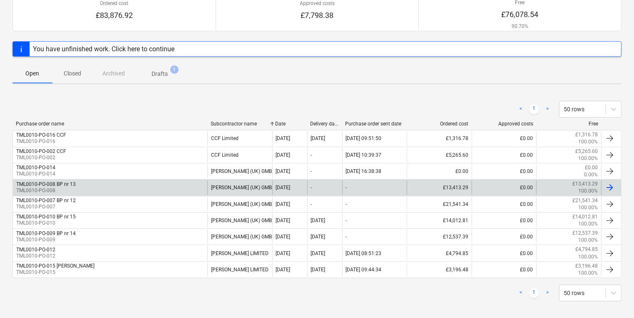
scroll to position [85, 0]
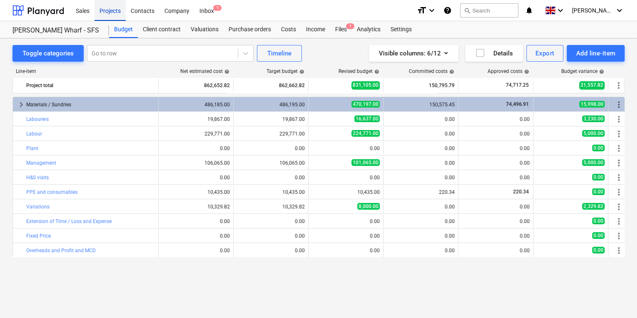
click at [114, 12] on div "Projects" at bounding box center [109, 10] width 31 height 21
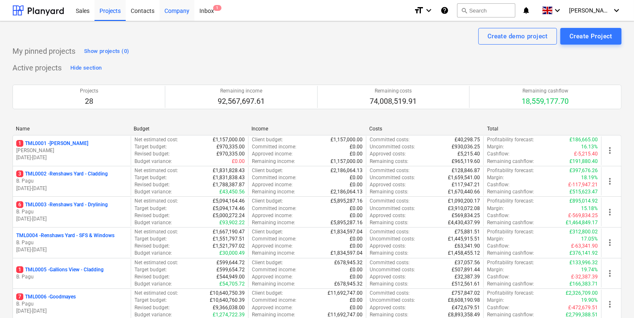
click at [185, 14] on div "Company" at bounding box center [176, 10] width 35 height 21
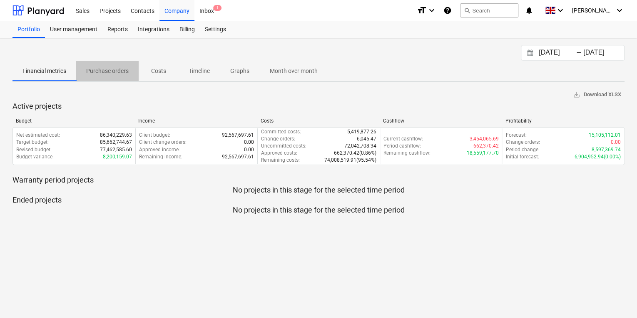
click at [119, 70] on p "Purchase orders" at bounding box center [107, 71] width 42 height 9
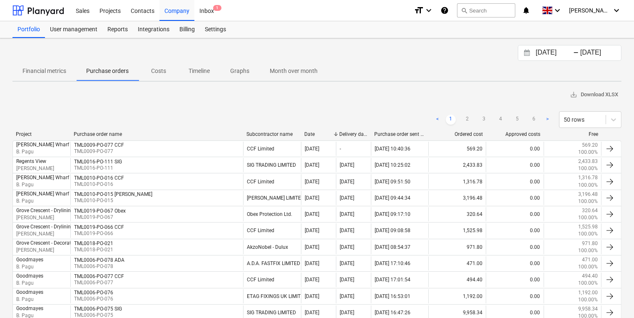
click at [283, 132] on div "Subcontractor name" at bounding box center [271, 134] width 51 height 6
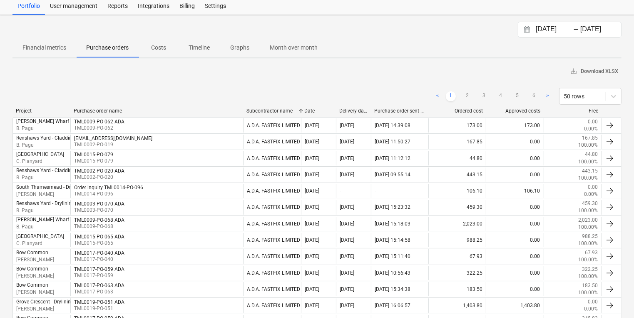
scroll to position [27, 0]
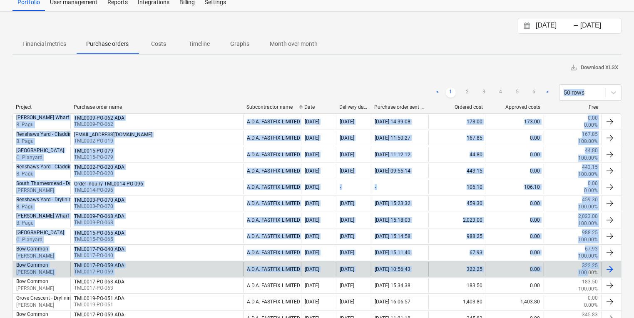
drag, startPoint x: 633, startPoint y: 70, endPoint x: 589, endPoint y: 270, distance: 204.9
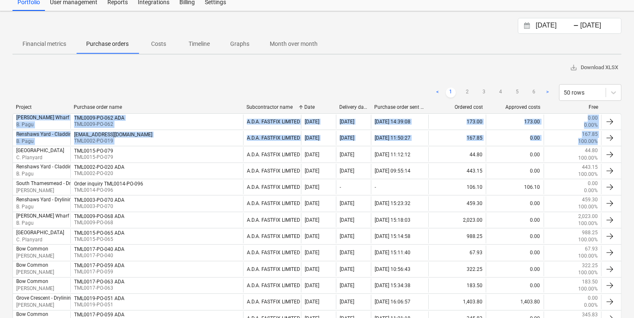
drag, startPoint x: 633, startPoint y: 104, endPoint x: 633, endPoint y: 120, distance: 15.4
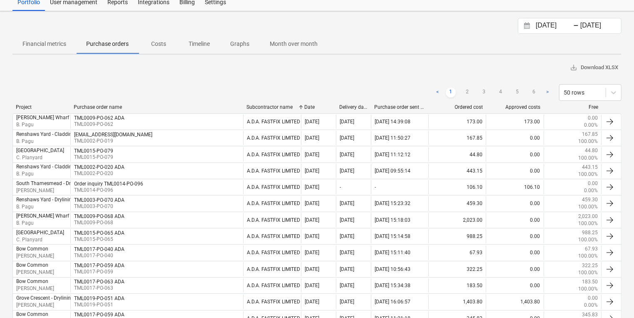
drag, startPoint x: 633, startPoint y: 120, endPoint x: 634, endPoint y: 152, distance: 32.1
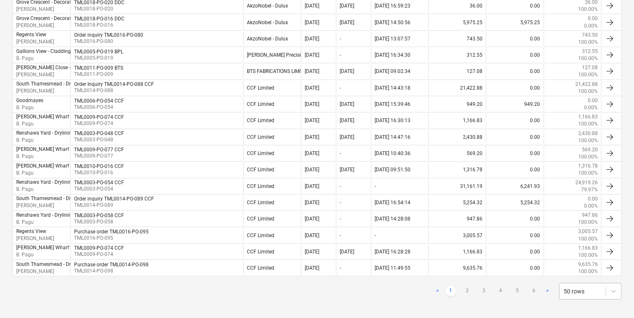
scroll to position [747, 0]
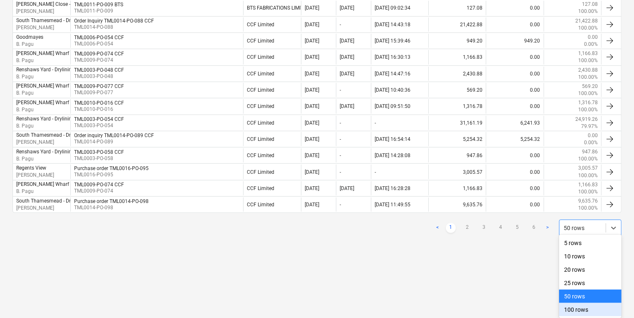
click at [586, 303] on div "100 rows" at bounding box center [590, 309] width 62 height 13
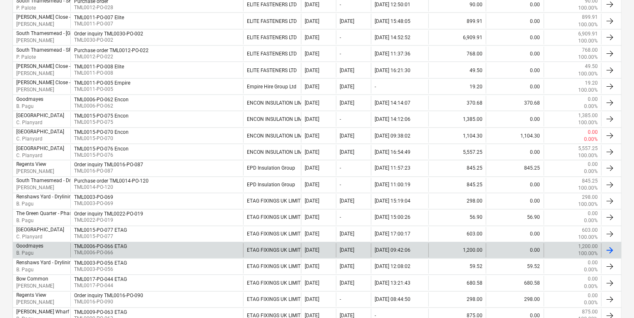
scroll to position [1496, 0]
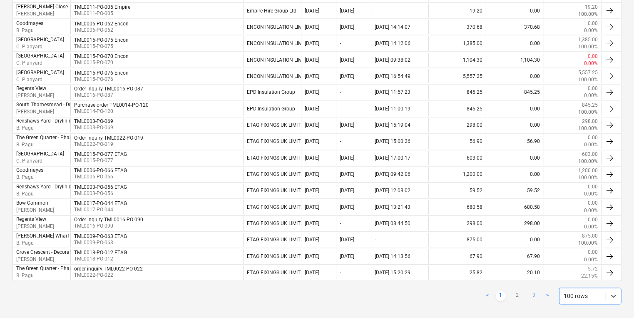
click at [531, 291] on link "3" at bounding box center [534, 296] width 10 height 10
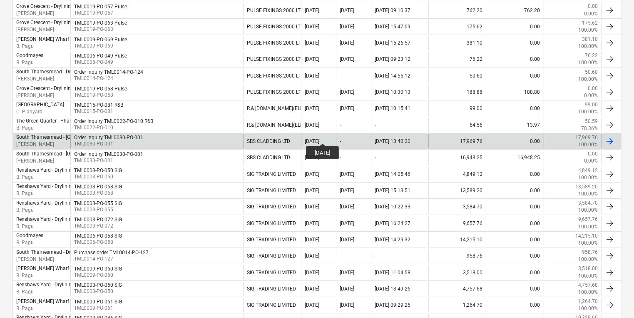
scroll to position [0, 0]
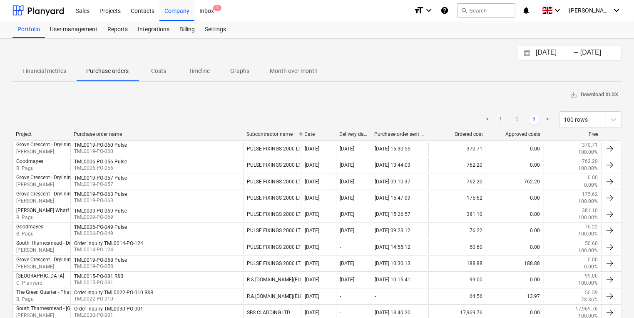
click at [516, 116] on link "2" at bounding box center [517, 119] width 10 height 10
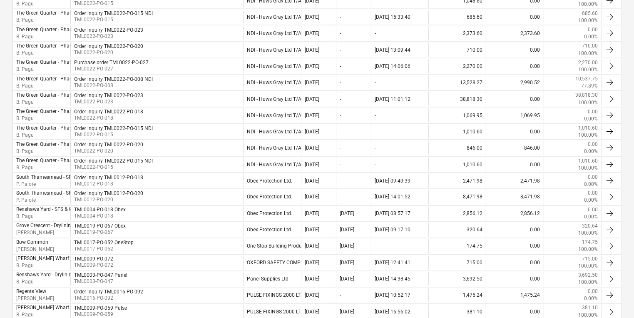
scroll to position [1496, 0]
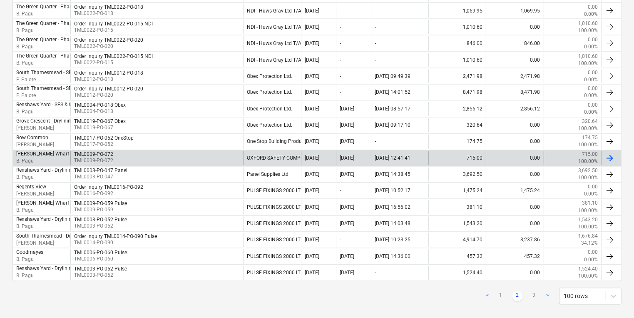
click at [261, 151] on div "OXFORD SAFETY COMPONENTS" at bounding box center [271, 158] width 57 height 14
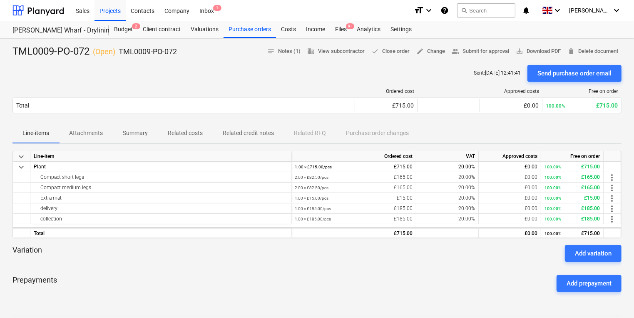
click at [388, 78] on div "Sent : 22.08.2025 12:41:41 Send purchase order email" at bounding box center [316, 73] width 609 height 17
